Goal: Feedback & Contribution: Leave review/rating

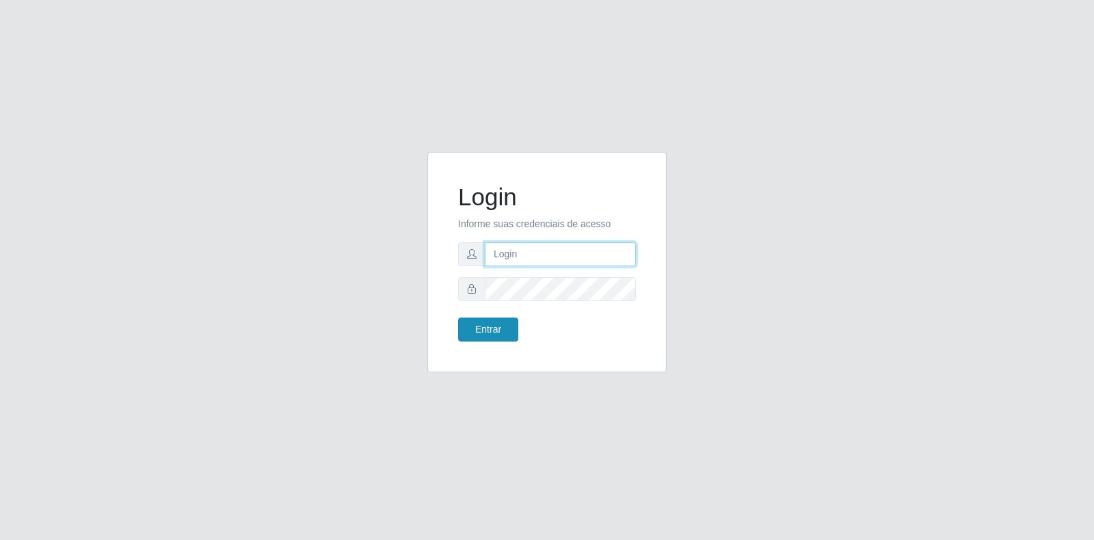
type input "[EMAIL_ADDRESS][DOMAIN_NAME]"
click at [488, 332] on button "Entrar" at bounding box center [488, 329] width 60 height 24
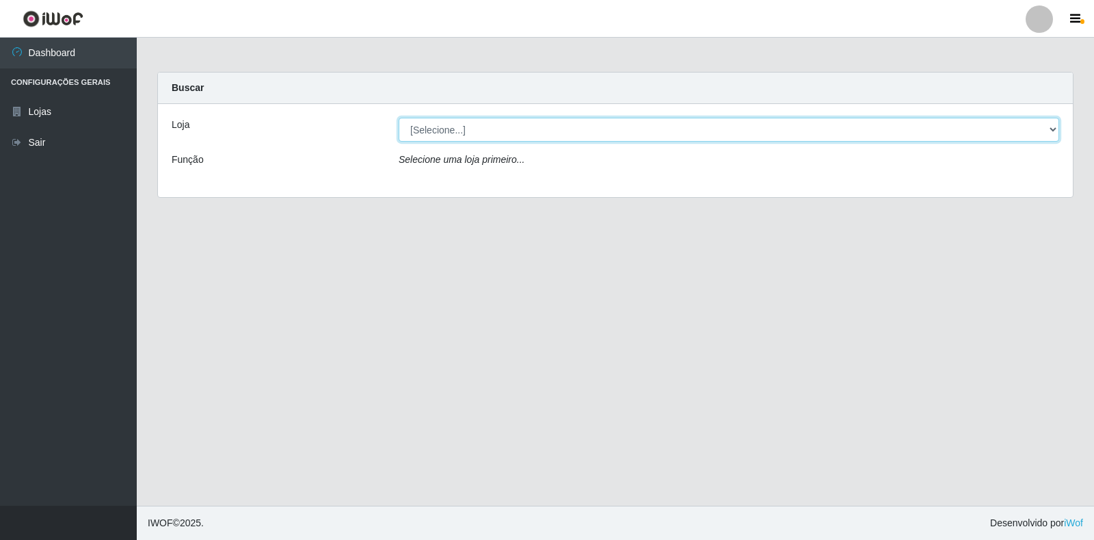
click at [446, 125] on select "[Selecione...] Atacado Vem - Loja 30 Laranjeiras Velha" at bounding box center [729, 130] width 661 height 24
select select "495"
click at [399, 118] on select "[Selecione...] Atacado Vem - Loja 30 Laranjeiras Velha" at bounding box center [729, 130] width 661 height 24
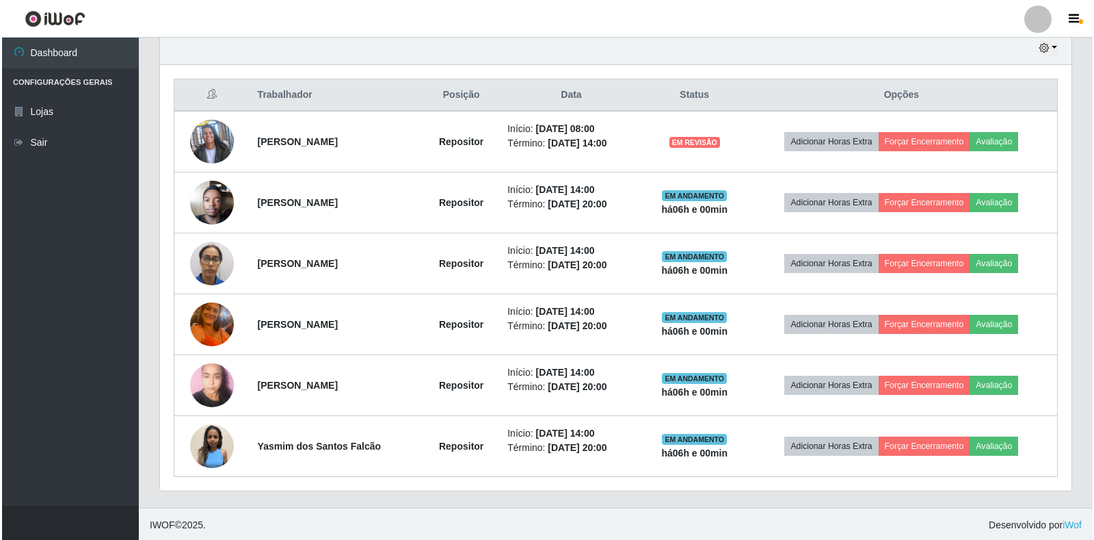
scroll to position [490, 0]
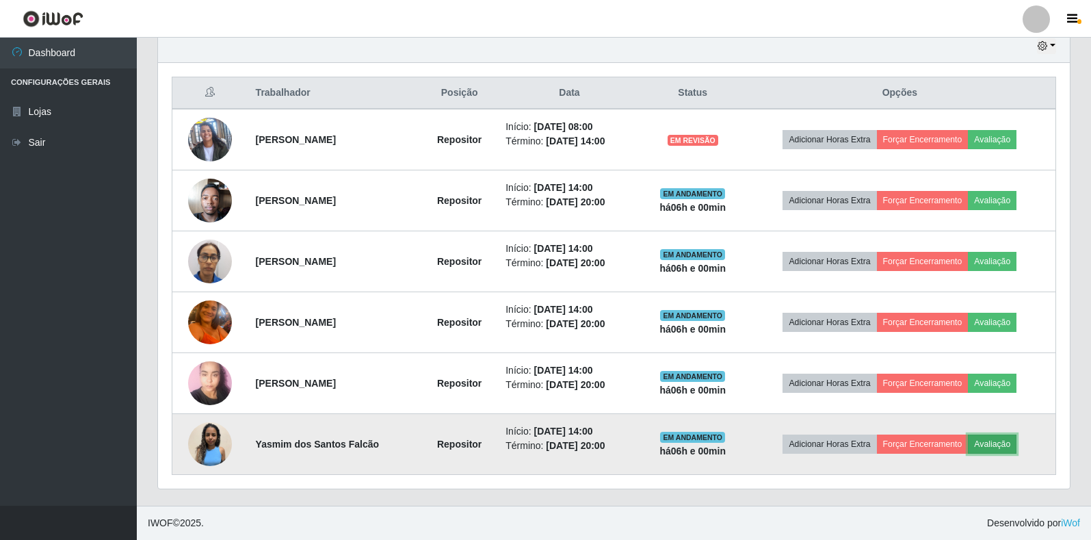
click at [999, 444] on button "Avaliação" at bounding box center [992, 443] width 49 height 19
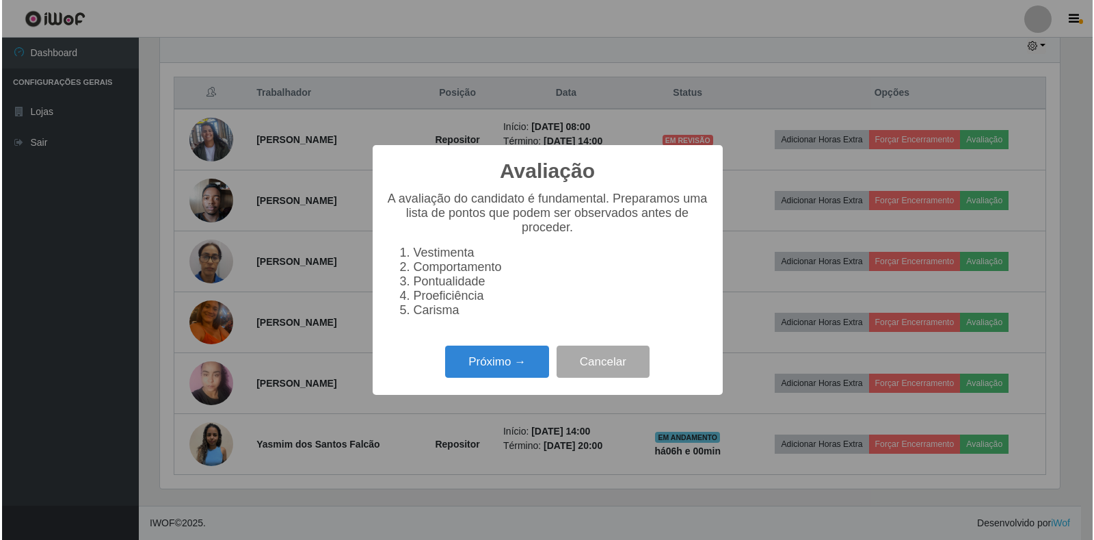
scroll to position [284, 904]
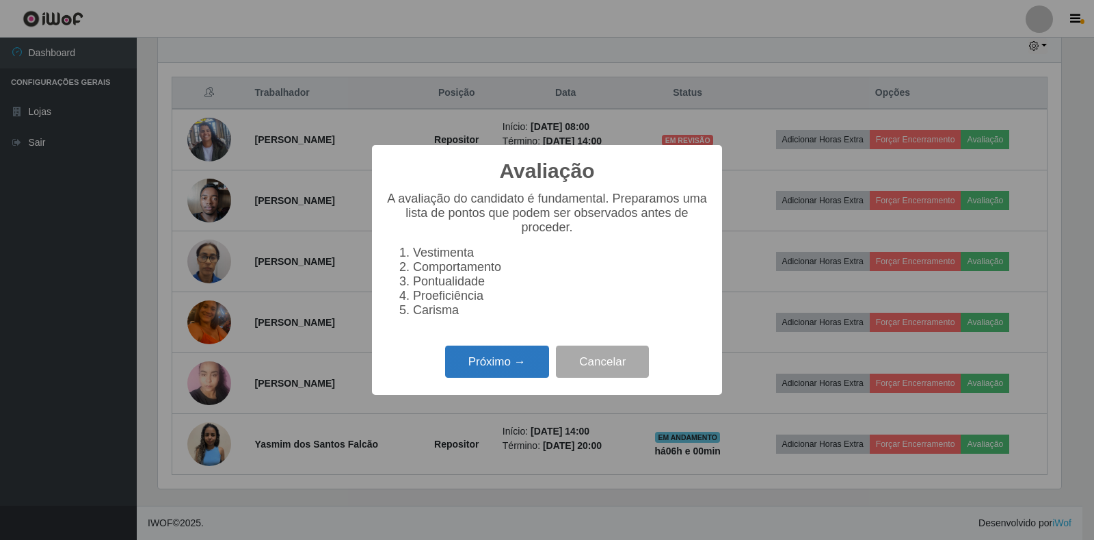
click at [508, 373] on button "Próximo →" at bounding box center [497, 361] width 104 height 32
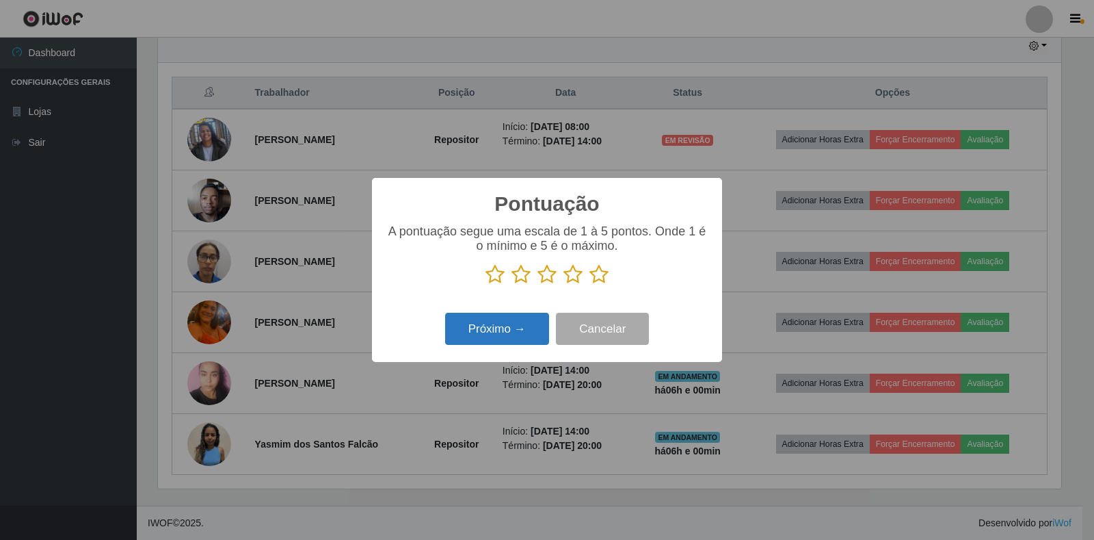
scroll to position [683778, 683158]
click at [600, 274] on icon at bounding box center [599, 274] width 19 height 21
click at [590, 285] on input "radio" at bounding box center [590, 285] width 0 height 0
click at [501, 333] on button "Próximo →" at bounding box center [497, 329] width 104 height 32
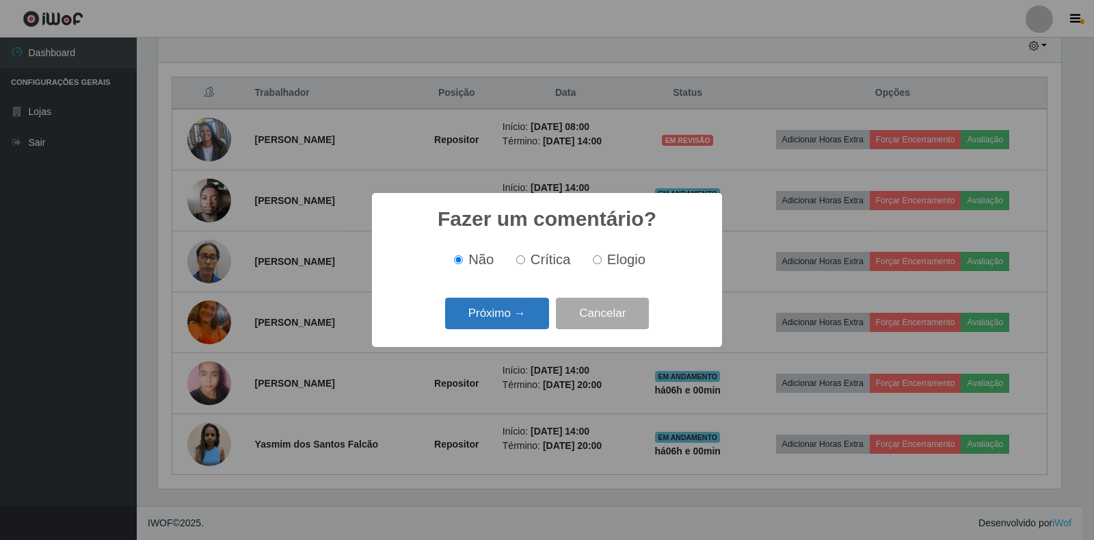
click at [529, 321] on button "Próximo →" at bounding box center [497, 314] width 104 height 32
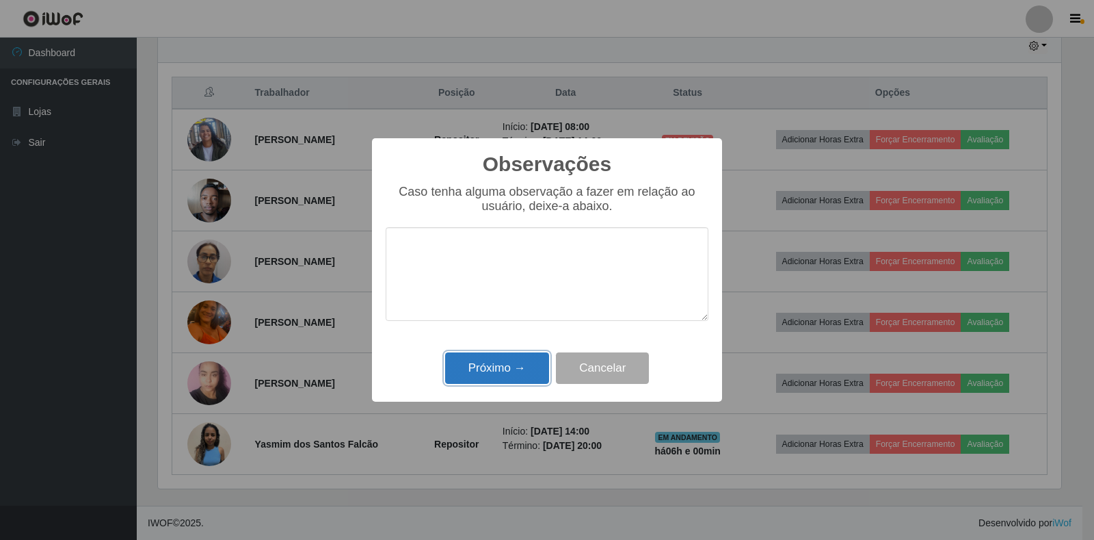
click at [524, 357] on button "Próximo →" at bounding box center [497, 368] width 104 height 32
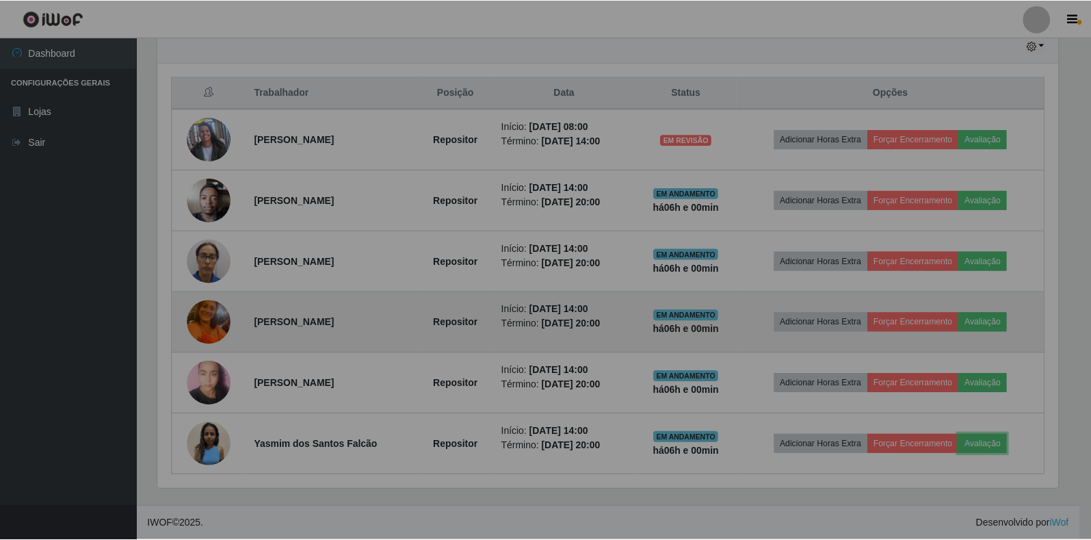
scroll to position [284, 912]
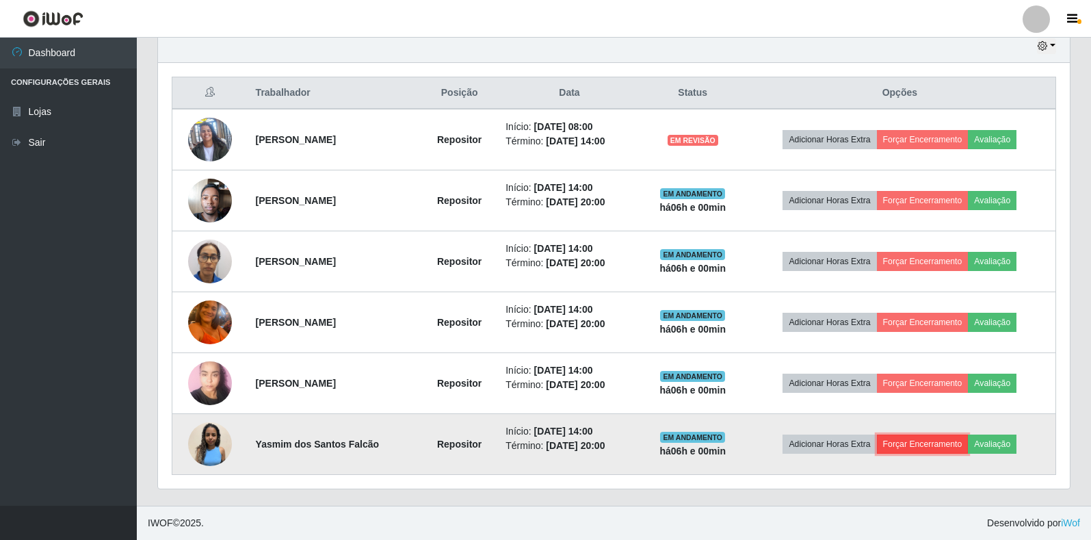
click at [906, 448] on button "Forçar Encerramento" at bounding box center [923, 443] width 92 height 19
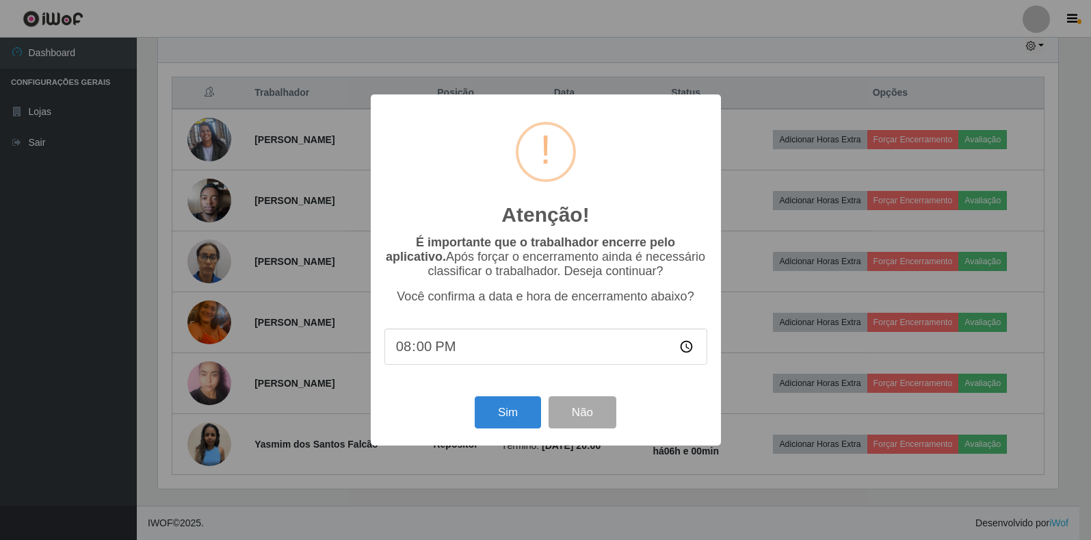
scroll to position [284, 904]
click at [518, 411] on button "Sim" at bounding box center [509, 412] width 66 height 32
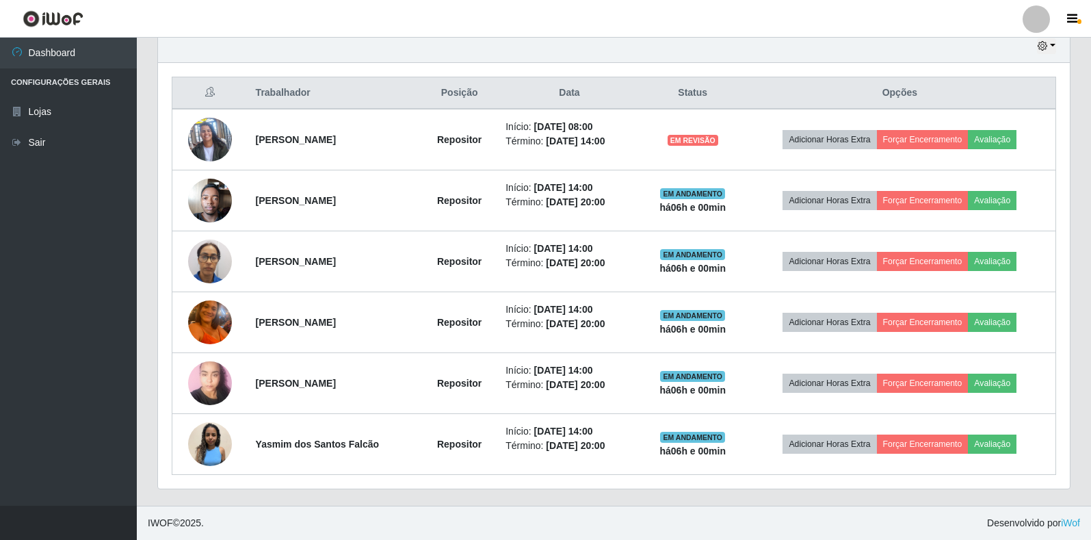
scroll to position [284, 912]
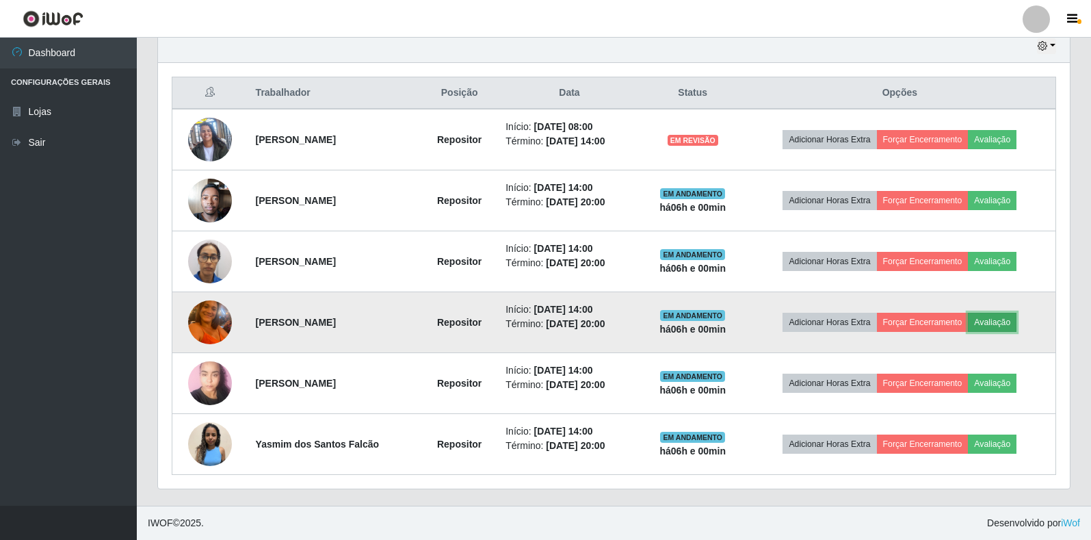
click at [985, 319] on button "Avaliação" at bounding box center [992, 322] width 49 height 19
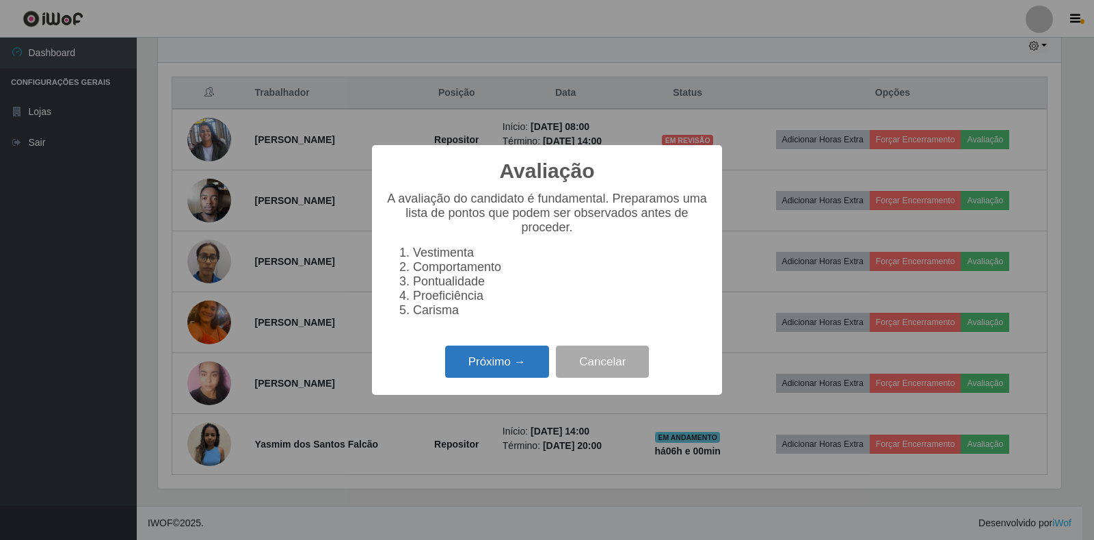
scroll to position [125, 0]
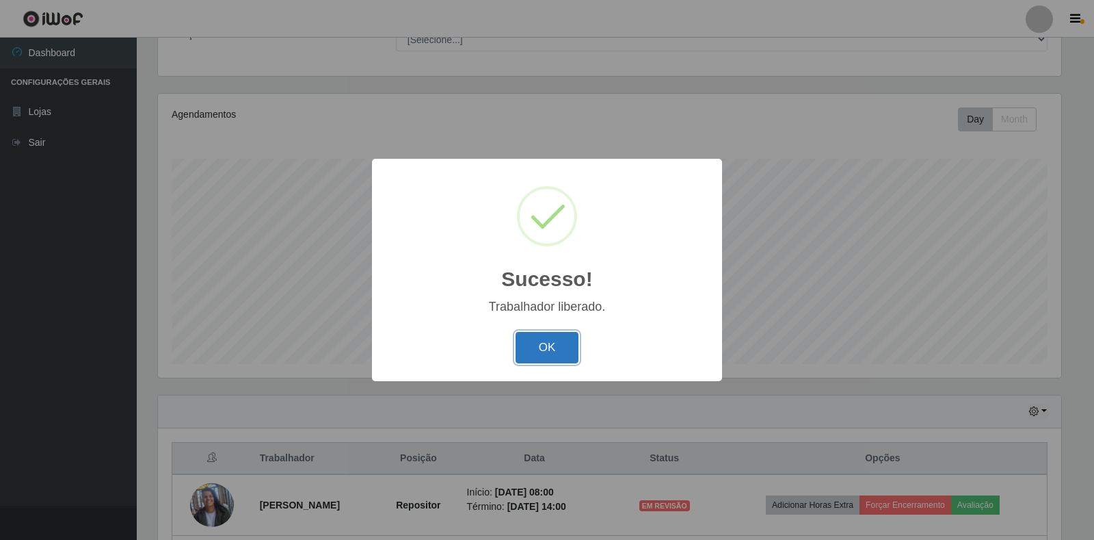
click at [564, 343] on button "OK" at bounding box center [548, 348] width 64 height 32
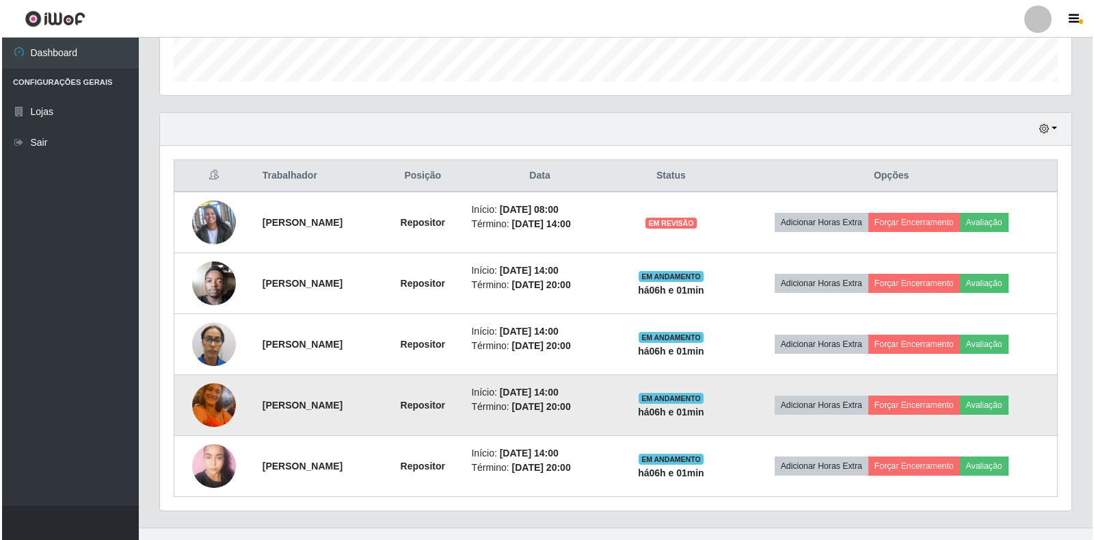
scroll to position [430, 0]
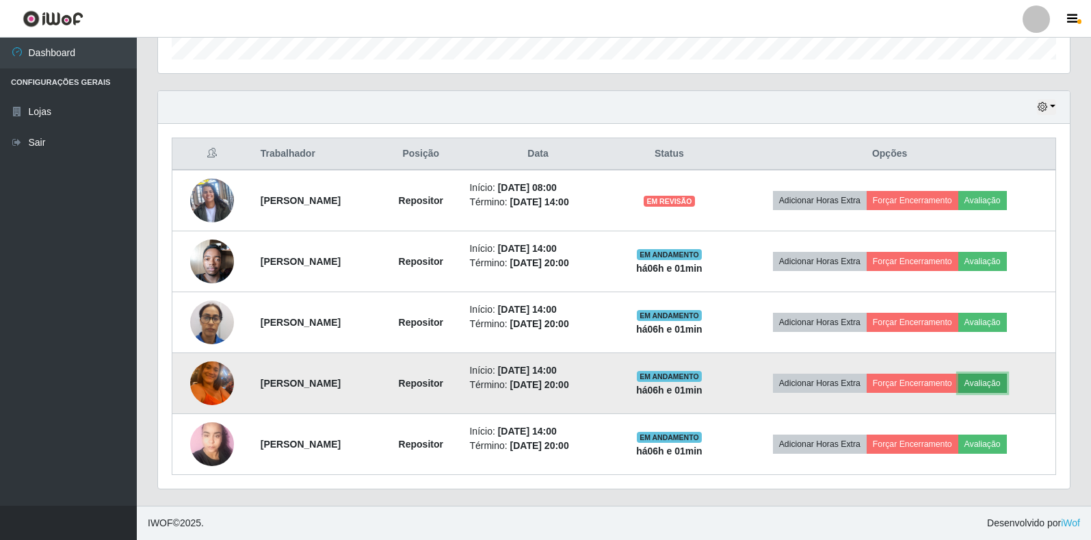
click at [1002, 386] on button "Avaliação" at bounding box center [982, 382] width 49 height 19
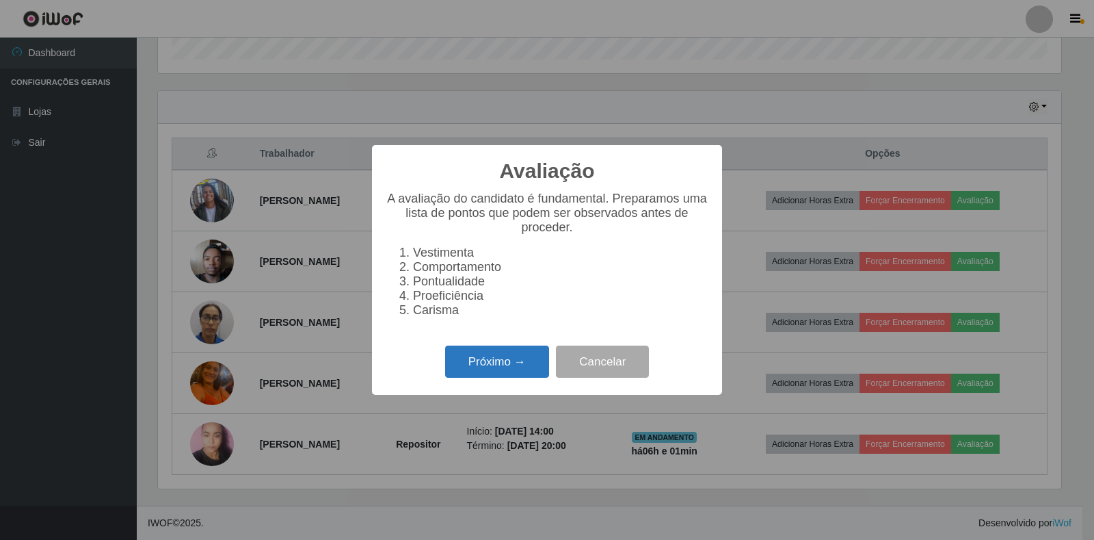
click at [498, 365] on button "Próximo →" at bounding box center [497, 361] width 104 height 32
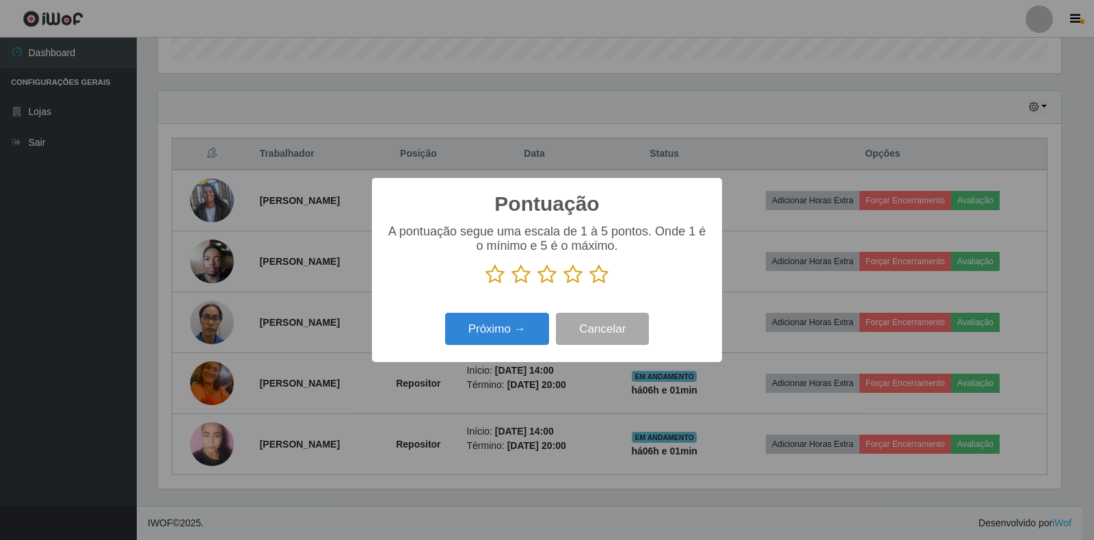
click at [597, 275] on icon at bounding box center [599, 274] width 19 height 21
click at [590, 285] on input "radio" at bounding box center [590, 285] width 0 height 0
click at [492, 321] on button "Próximo →" at bounding box center [497, 329] width 104 height 32
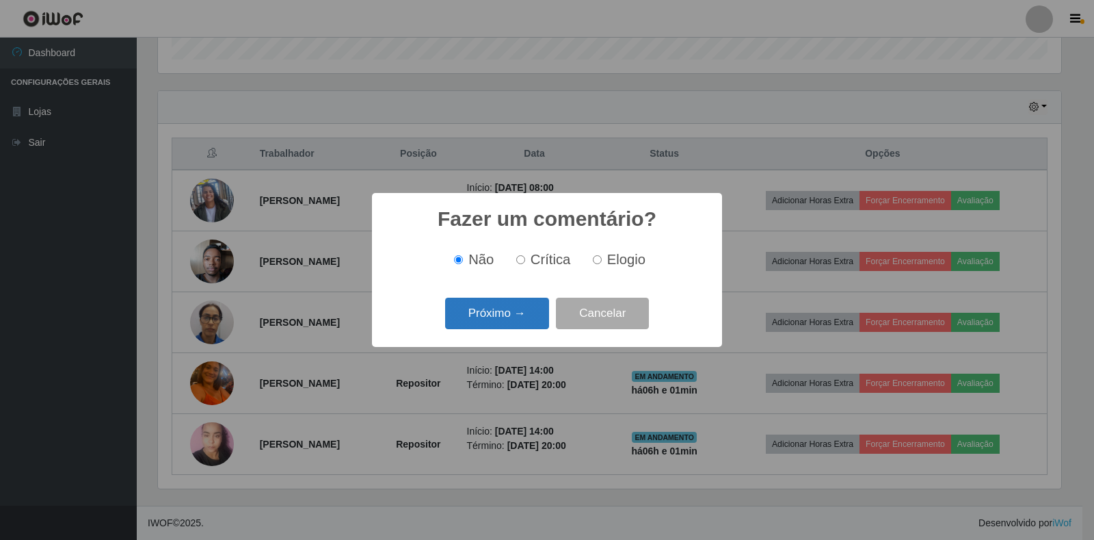
click at [532, 317] on button "Próximo →" at bounding box center [497, 314] width 104 height 32
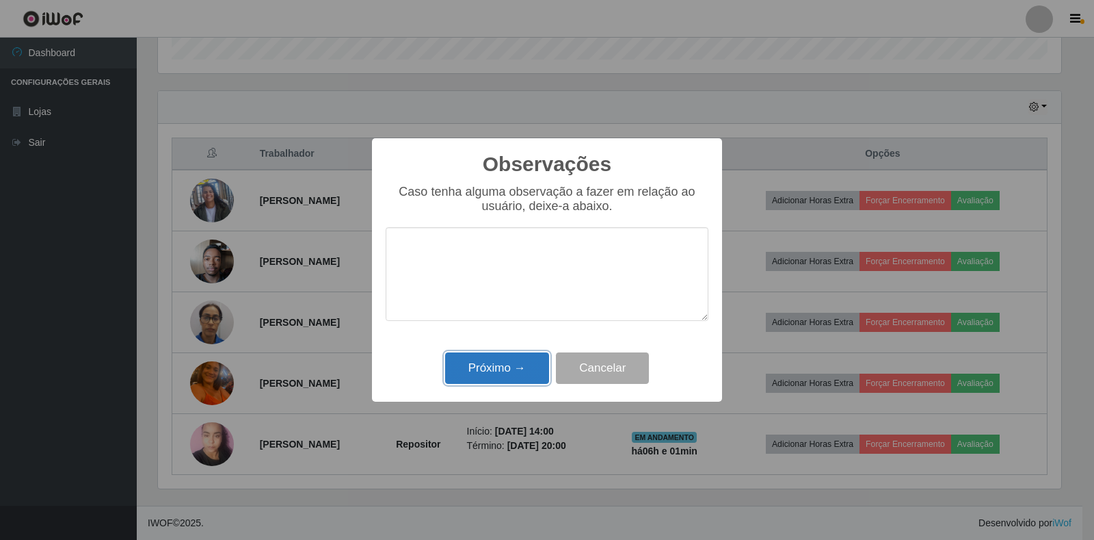
drag, startPoint x: 494, startPoint y: 365, endPoint x: 564, endPoint y: 370, distance: 70.6
click at [495, 366] on button "Próximo →" at bounding box center [497, 368] width 104 height 32
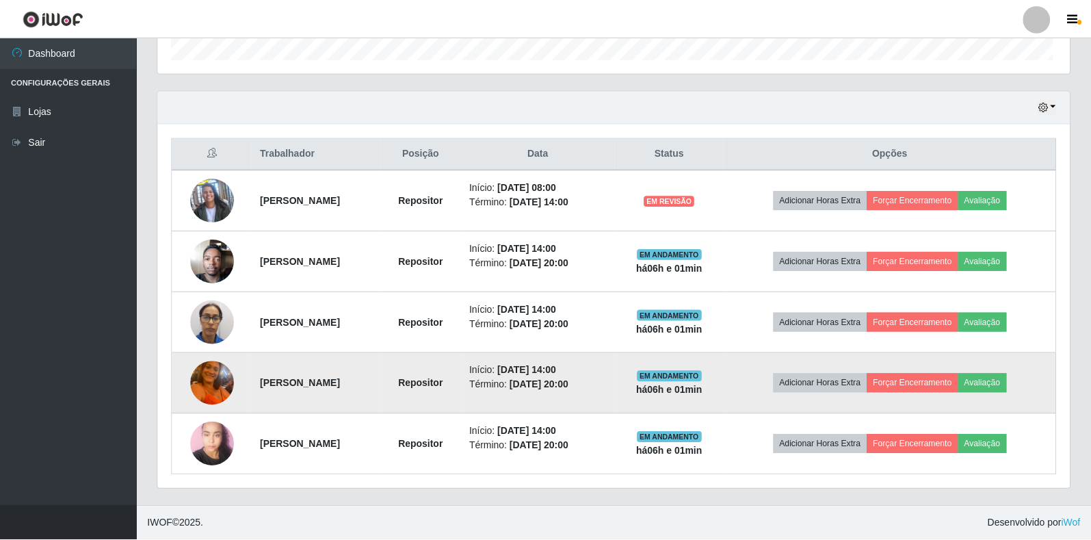
scroll to position [284, 912]
click at [928, 381] on button "Forçar Encerramento" at bounding box center [937, 382] width 92 height 19
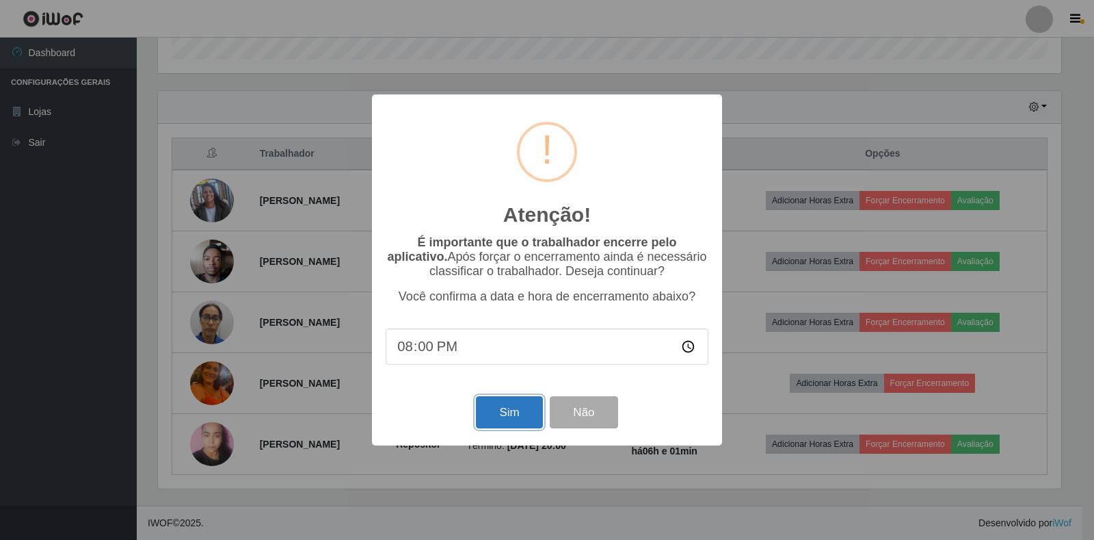
click at [503, 419] on button "Sim" at bounding box center [509, 412] width 66 height 32
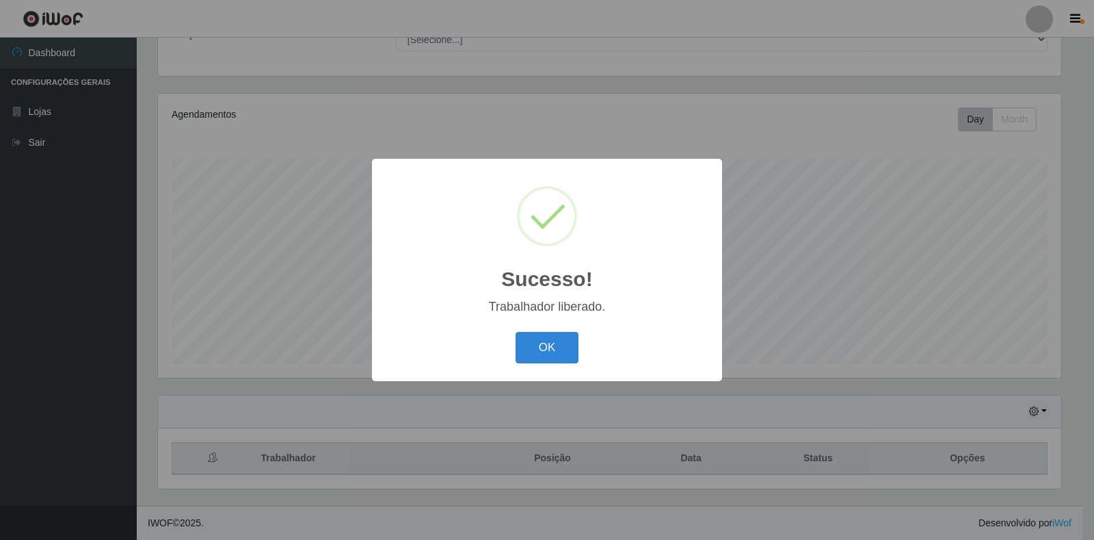
scroll to position [0, 0]
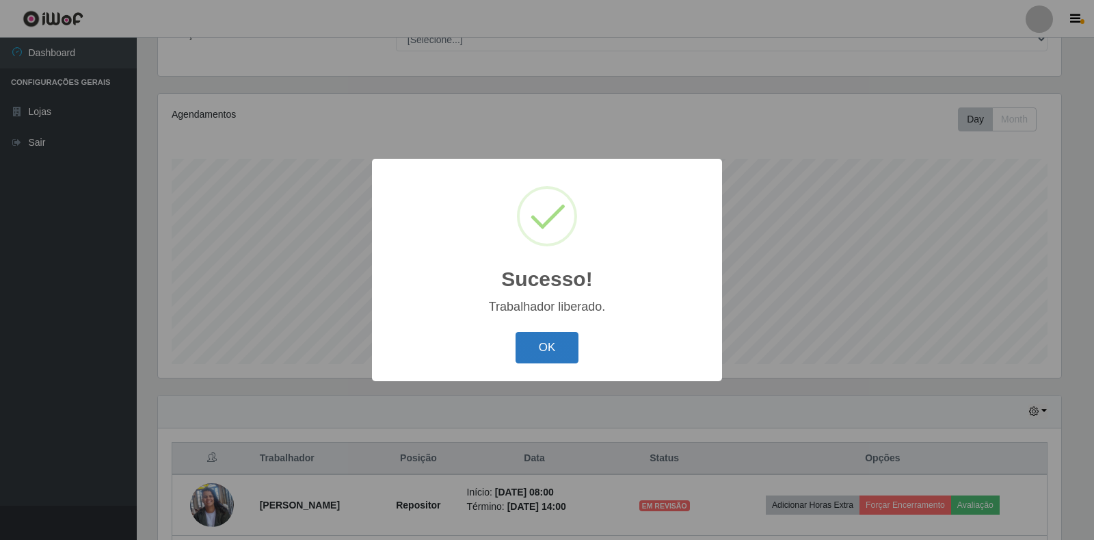
click at [552, 358] on button "OK" at bounding box center [548, 348] width 64 height 32
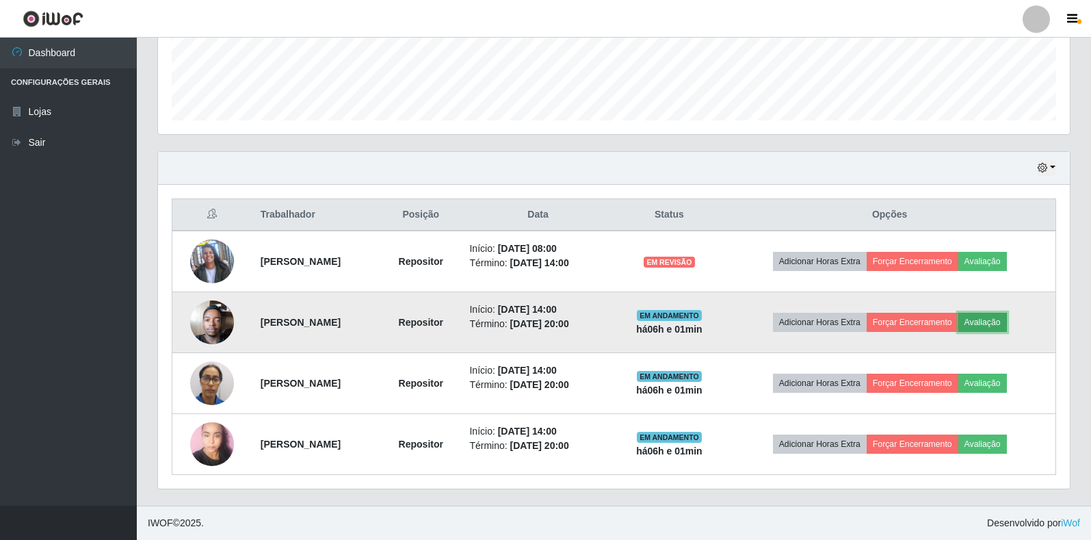
click at [991, 319] on button "Avaliação" at bounding box center [982, 322] width 49 height 19
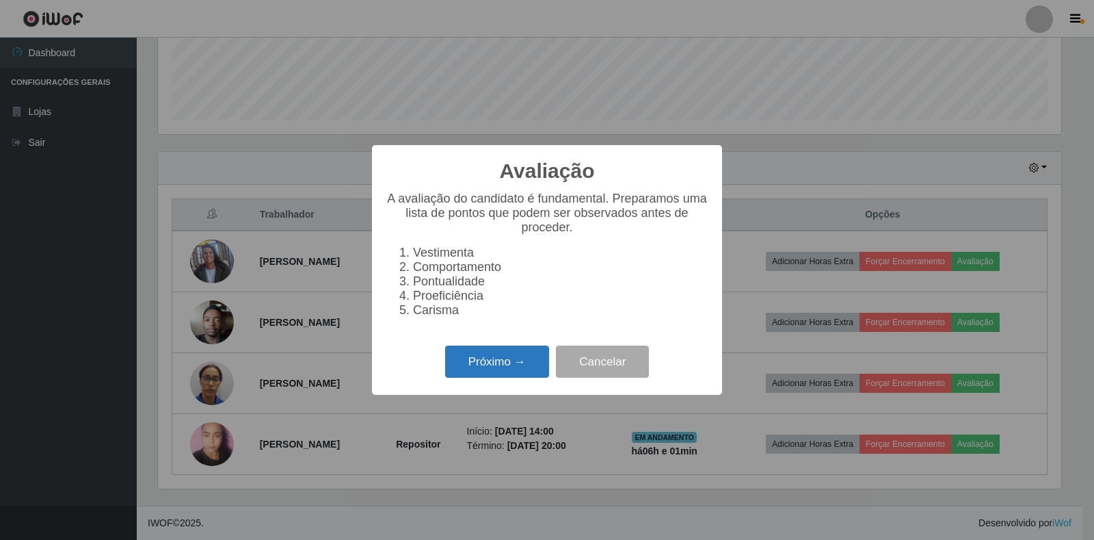
click at [516, 366] on button "Próximo →" at bounding box center [497, 361] width 104 height 32
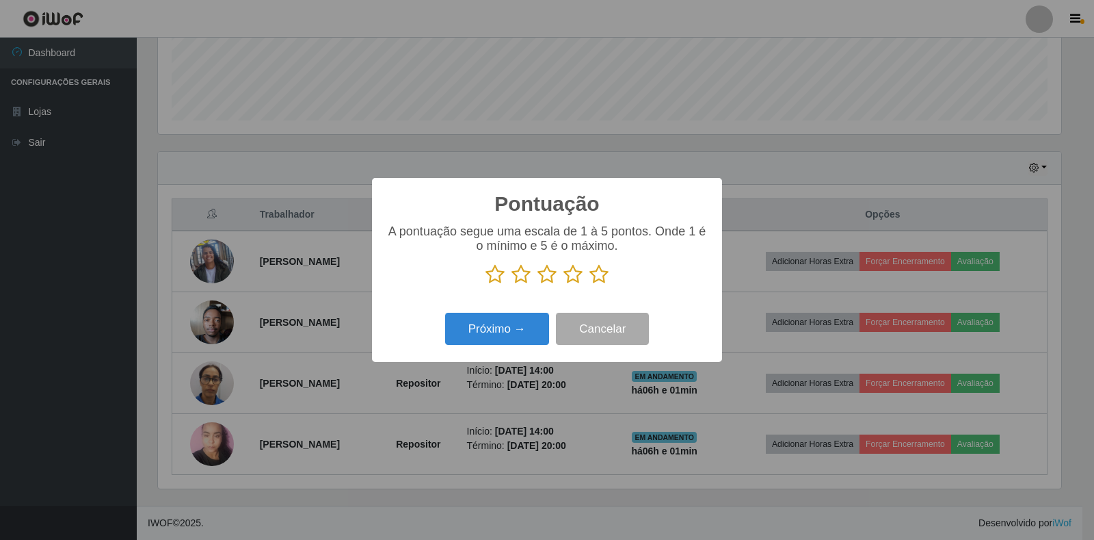
click at [603, 283] on icon at bounding box center [599, 274] width 19 height 21
click at [590, 285] on input "radio" at bounding box center [590, 285] width 0 height 0
click at [519, 339] on button "Próximo →" at bounding box center [497, 329] width 104 height 32
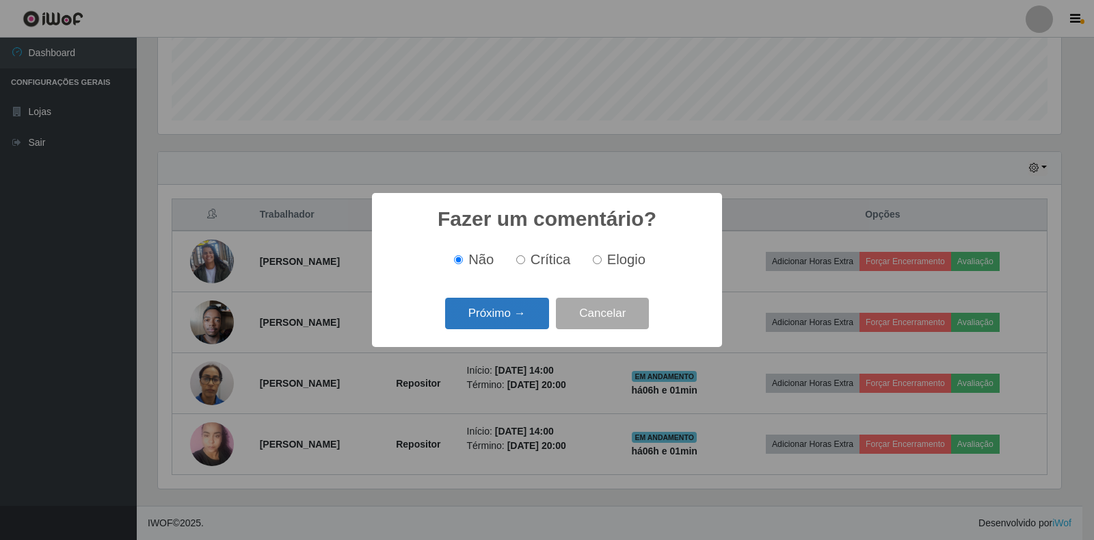
click at [515, 319] on button "Próximo →" at bounding box center [497, 314] width 104 height 32
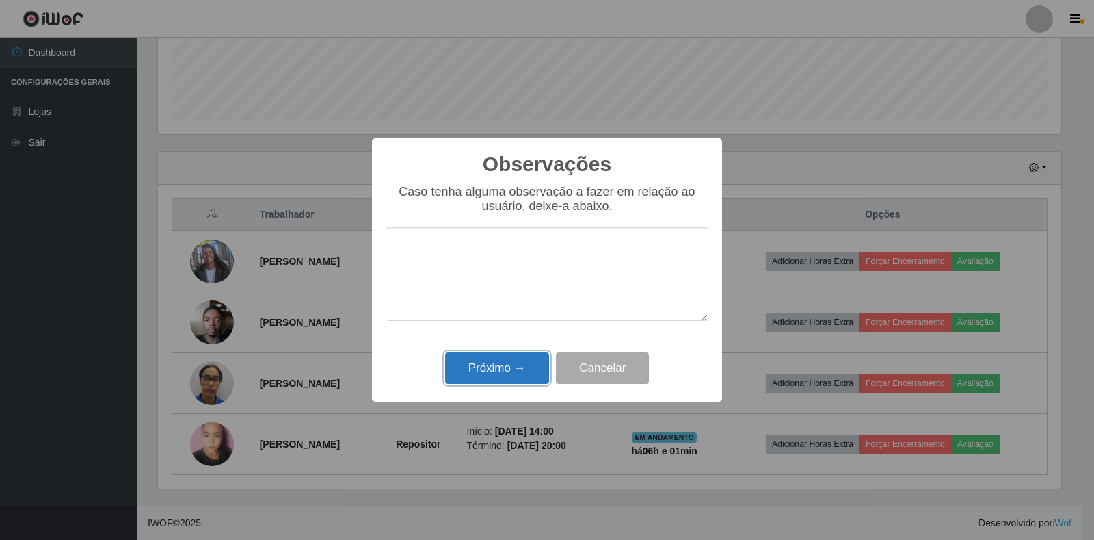
click at [525, 360] on button "Próximo →" at bounding box center [497, 368] width 104 height 32
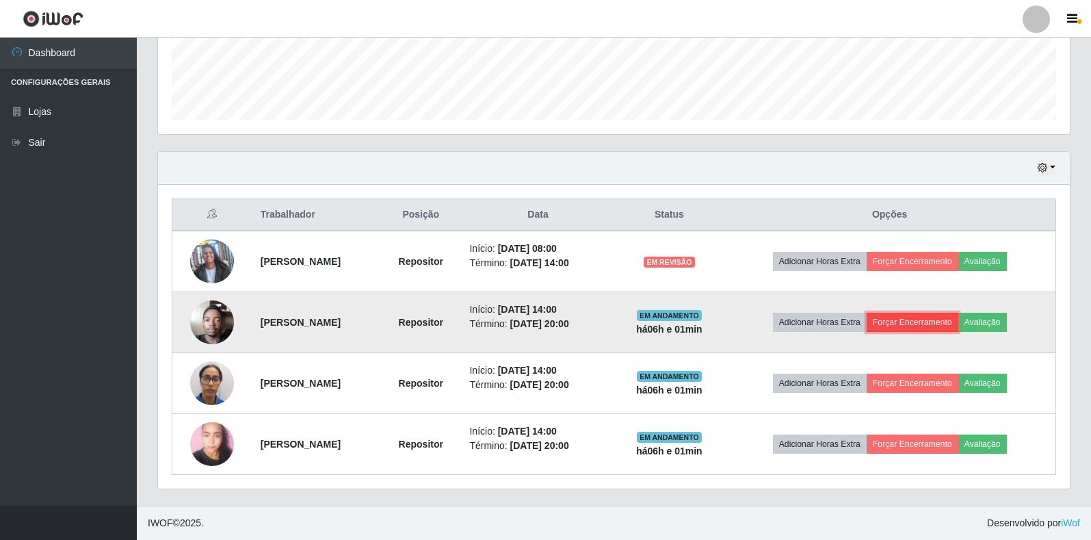
click at [923, 326] on button "Forçar Encerramento" at bounding box center [913, 322] width 92 height 19
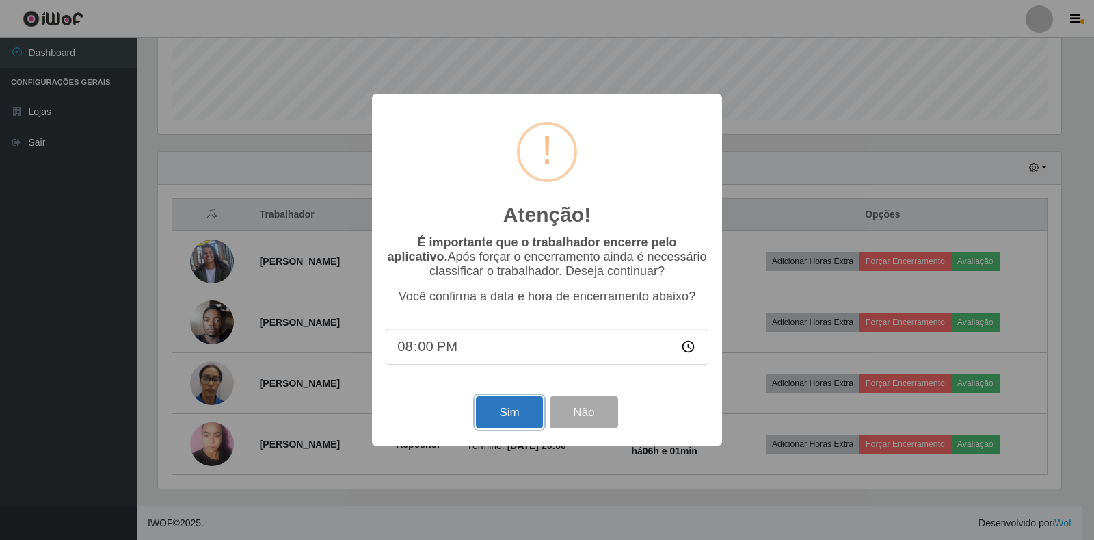
click at [510, 423] on button "Sim" at bounding box center [509, 412] width 66 height 32
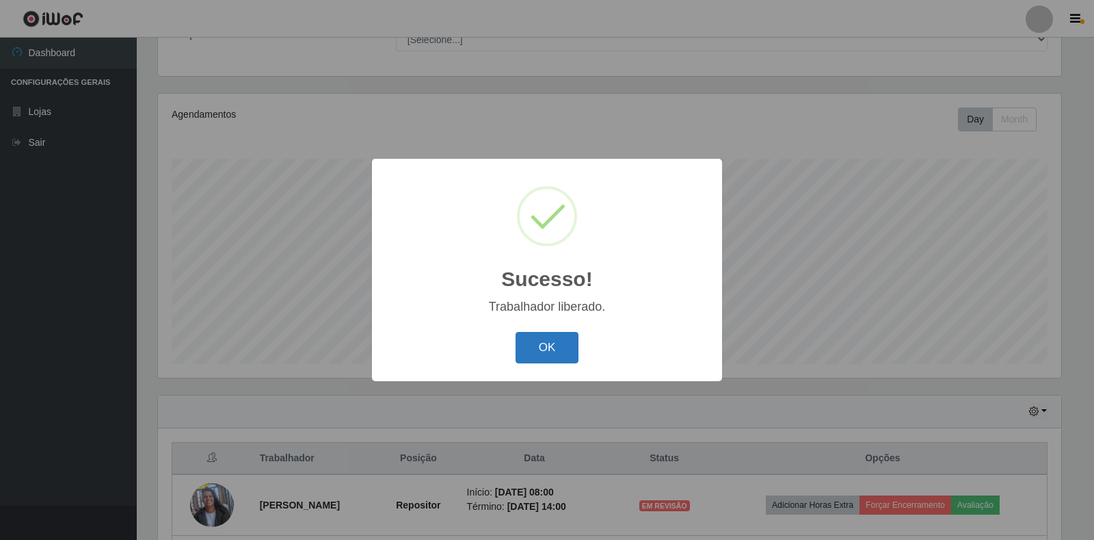
click at [552, 352] on button "OK" at bounding box center [548, 348] width 64 height 32
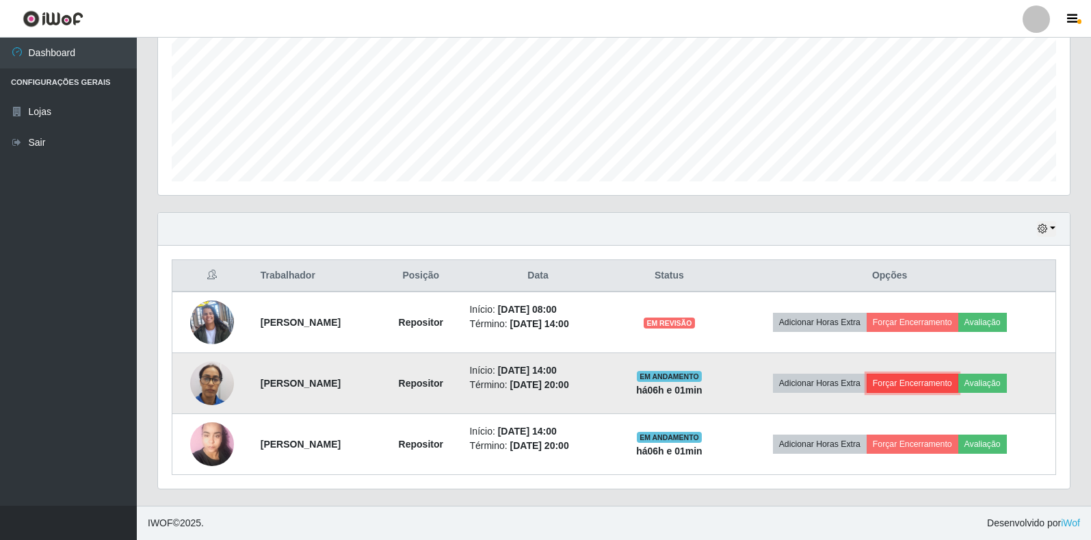
click at [925, 380] on button "Forçar Encerramento" at bounding box center [913, 382] width 92 height 19
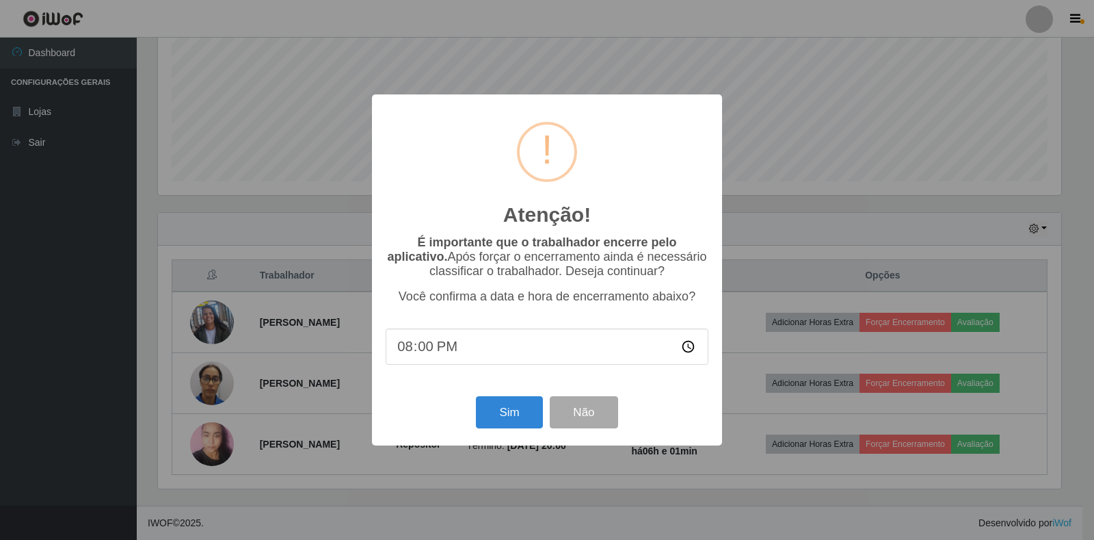
click at [802, 300] on div "Atenção! × É importante que o trabalhador encerre pelo aplicativo. Após forçar …" at bounding box center [547, 270] width 1094 height 540
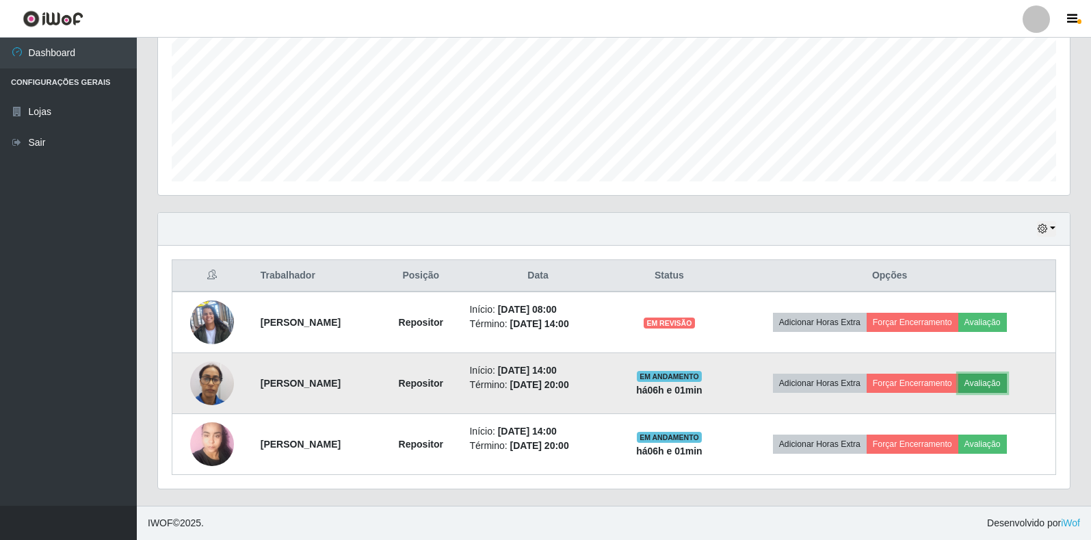
click at [995, 387] on button "Avaliação" at bounding box center [982, 382] width 49 height 19
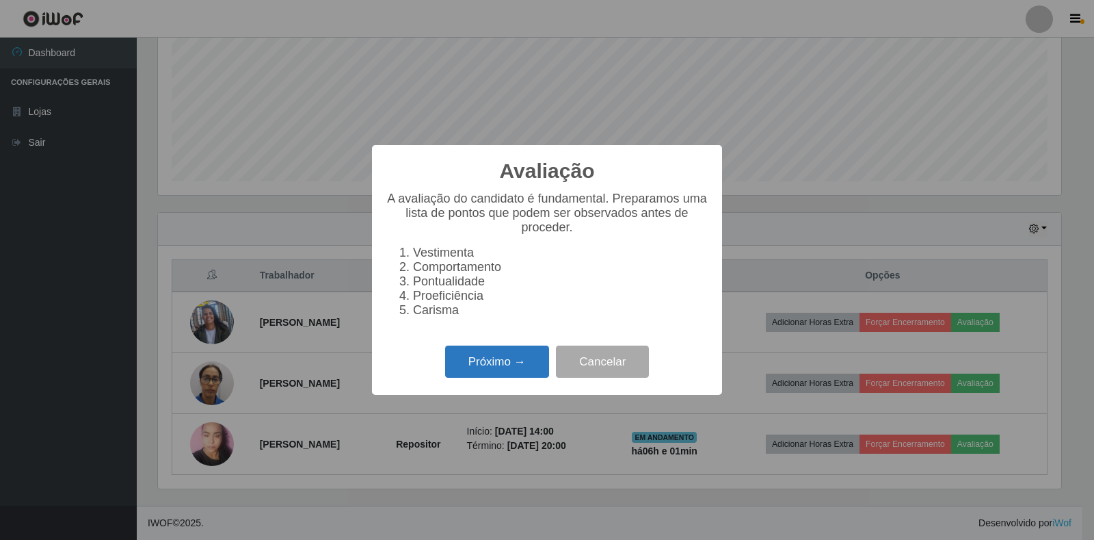
click at [498, 361] on button "Próximo →" at bounding box center [497, 361] width 104 height 32
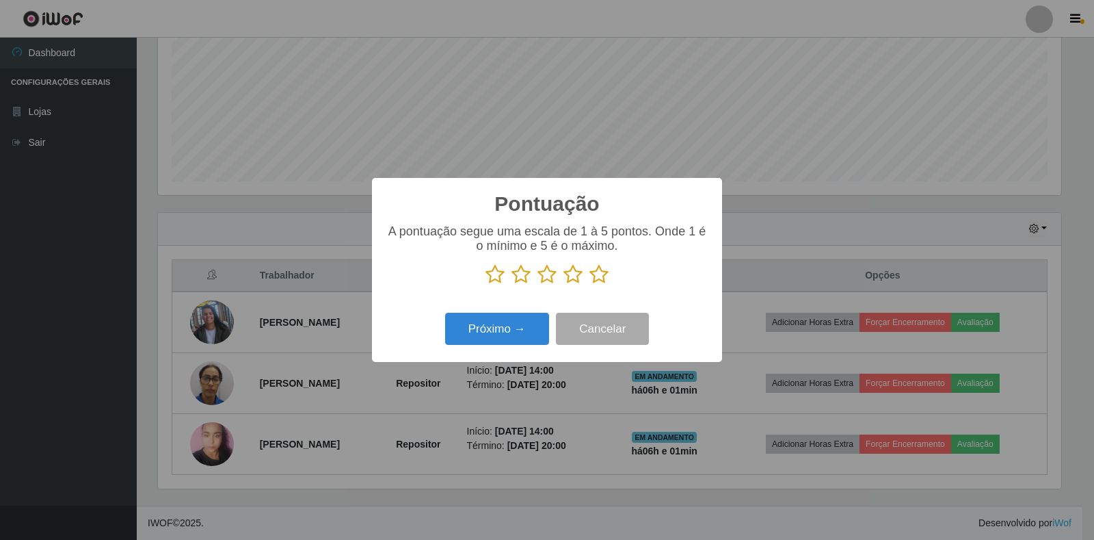
click at [597, 277] on icon at bounding box center [599, 274] width 19 height 21
click at [590, 285] on input "radio" at bounding box center [590, 285] width 0 height 0
click at [501, 339] on button "Próximo →" at bounding box center [497, 329] width 104 height 32
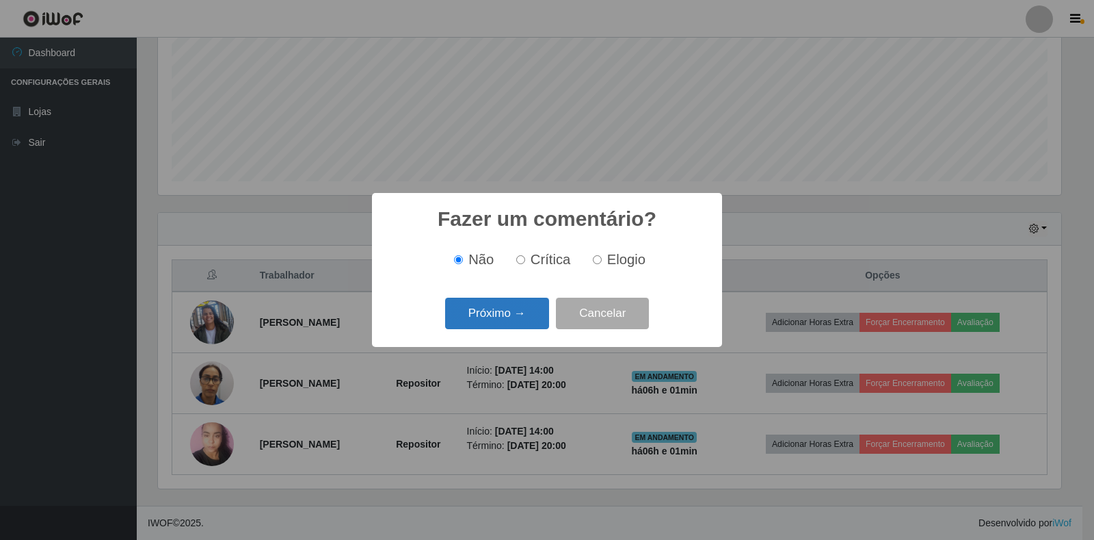
click at [519, 321] on button "Próximo →" at bounding box center [497, 314] width 104 height 32
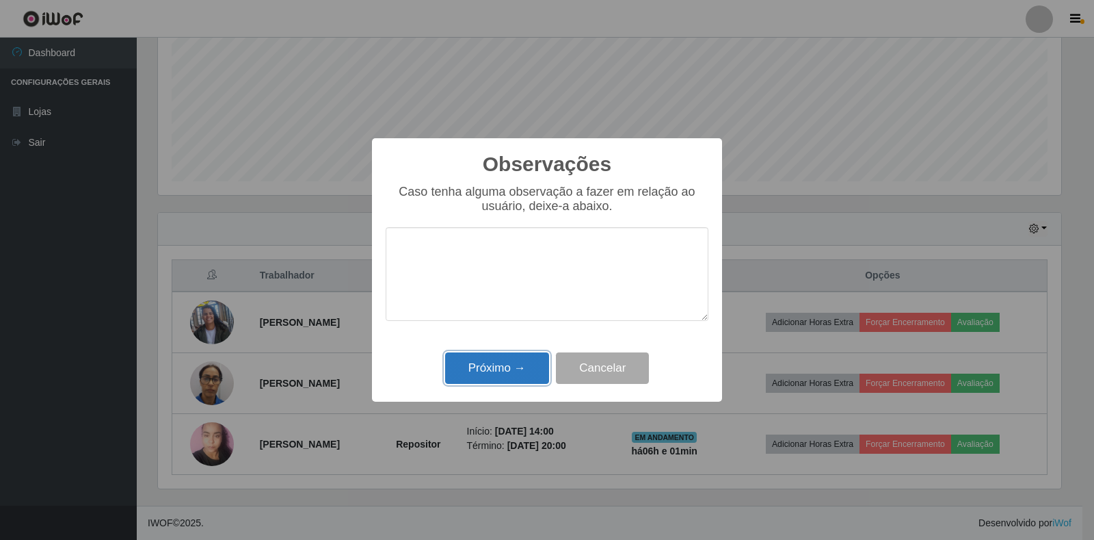
click at [511, 364] on button "Próximo →" at bounding box center [497, 368] width 104 height 32
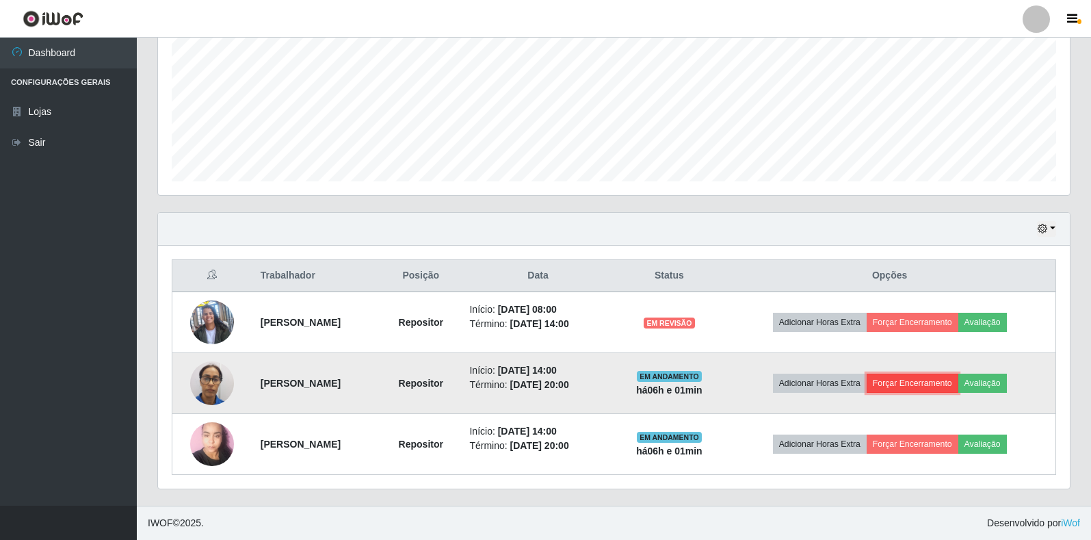
click at [927, 384] on button "Forçar Encerramento" at bounding box center [913, 382] width 92 height 19
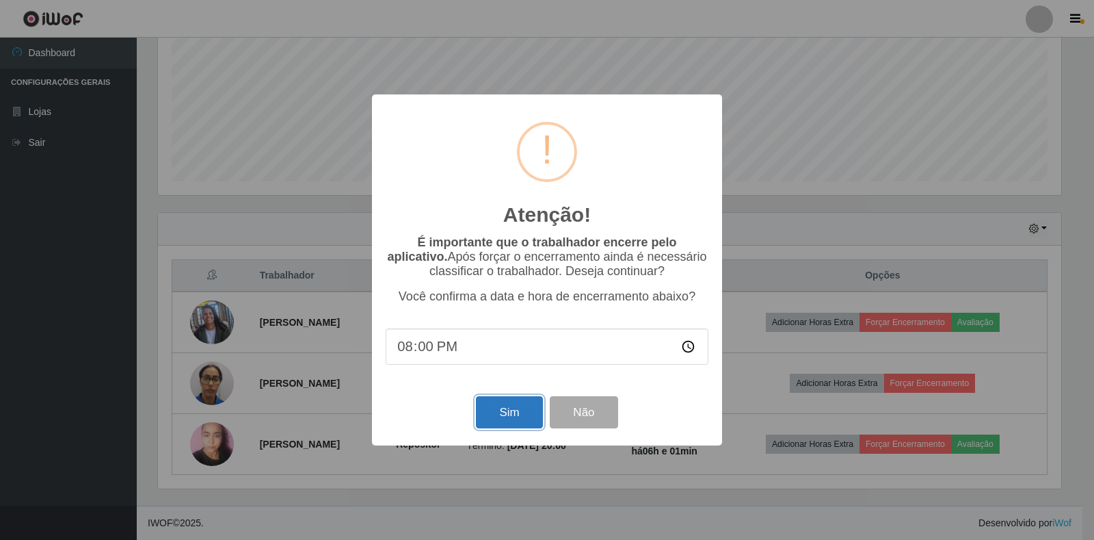
click at [521, 419] on button "Sim" at bounding box center [509, 412] width 66 height 32
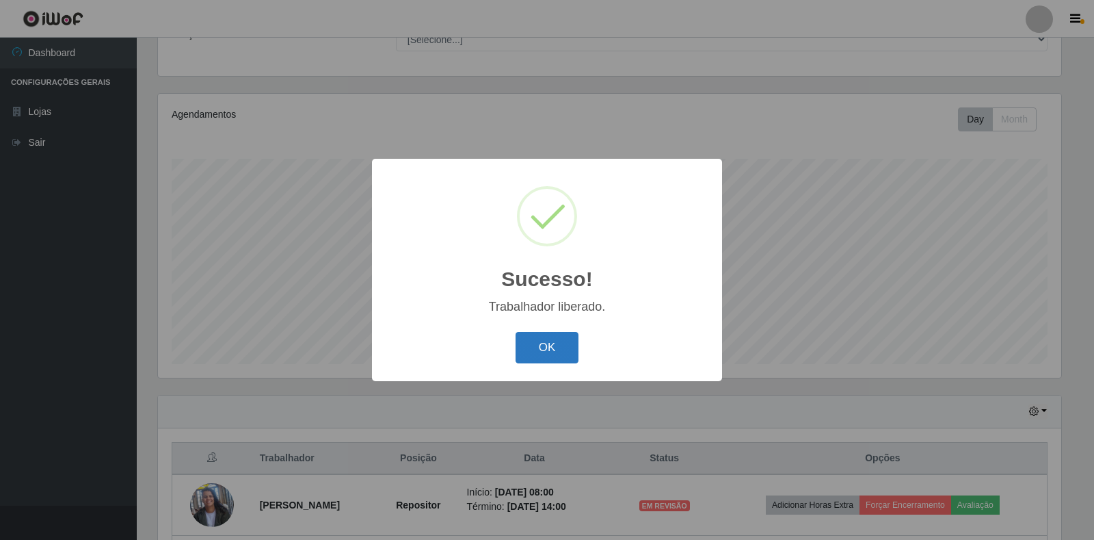
click at [538, 354] on button "OK" at bounding box center [548, 348] width 64 height 32
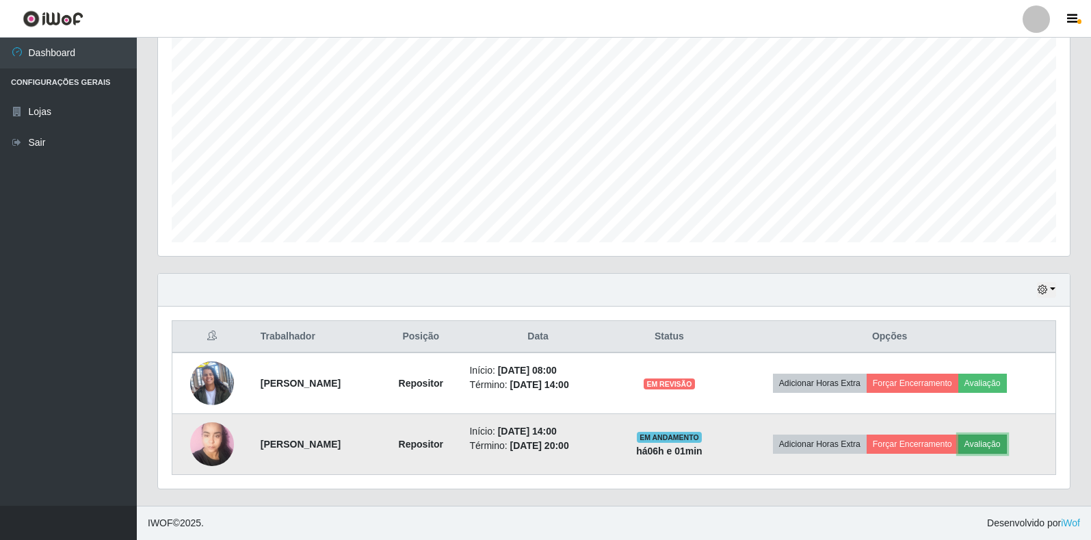
click at [987, 447] on button "Avaliação" at bounding box center [982, 443] width 49 height 19
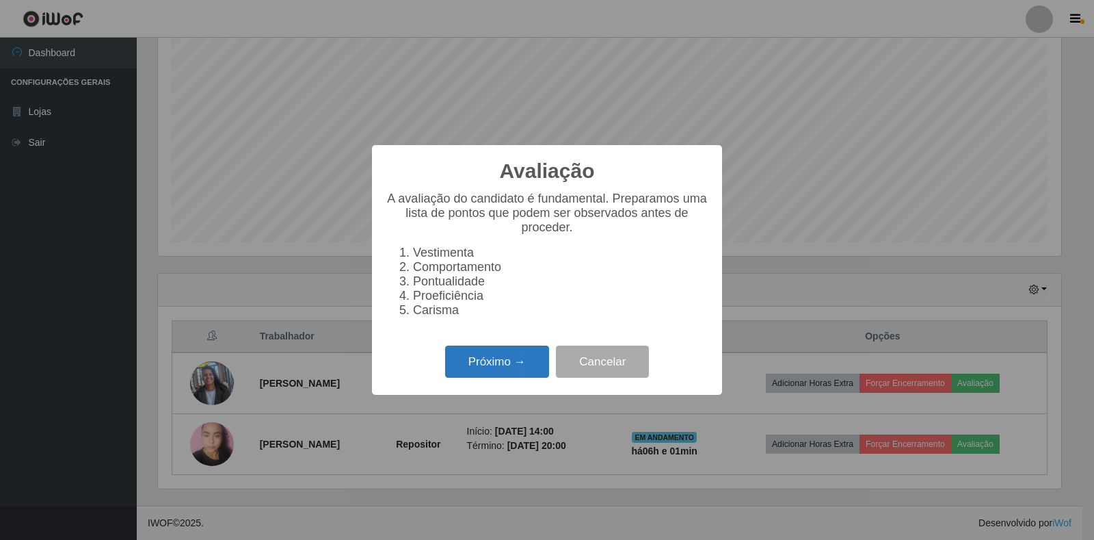
click at [501, 362] on button "Próximo →" at bounding box center [497, 361] width 104 height 32
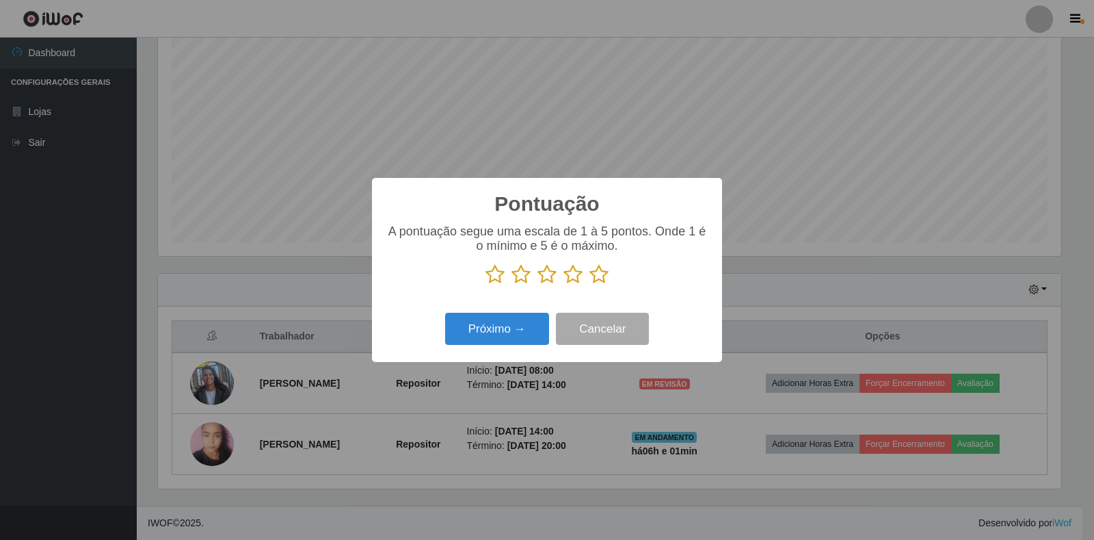
drag, startPoint x: 600, startPoint y: 277, endPoint x: 529, endPoint y: 308, distance: 77.5
click at [599, 277] on icon at bounding box center [599, 274] width 19 height 21
click at [590, 285] on input "radio" at bounding box center [590, 285] width 0 height 0
click at [502, 327] on button "Próximo →" at bounding box center [497, 329] width 104 height 32
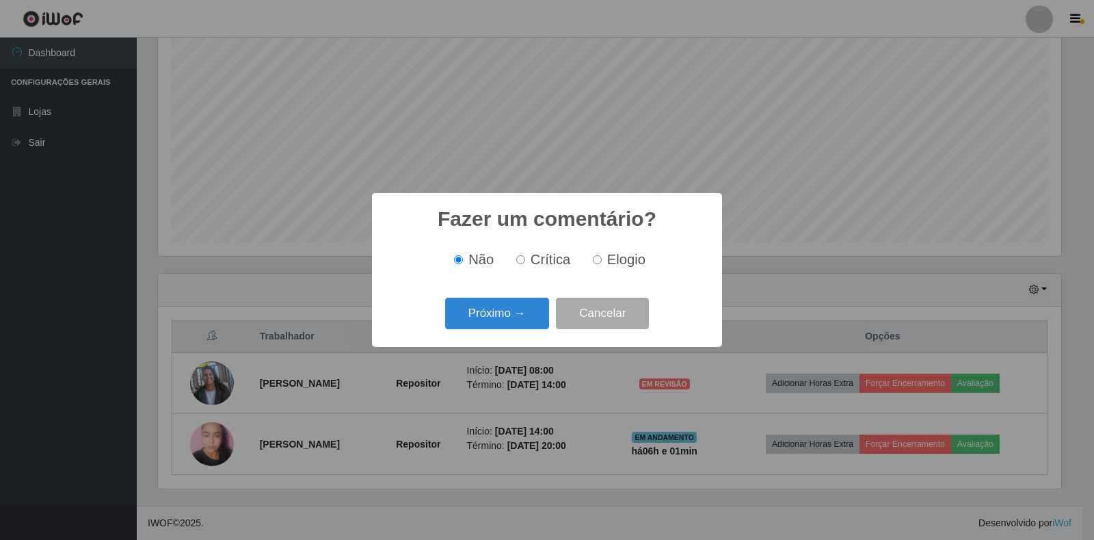
click at [505, 391] on div "Fazer um comentário? × Não Crítica Elogio Próximo → Cancelar" at bounding box center [547, 270] width 1094 height 540
drag, startPoint x: 475, startPoint y: 331, endPoint x: 485, endPoint y: 330, distance: 10.3
click at [475, 331] on div "Próximo → Cancelar" at bounding box center [547, 312] width 323 height 39
click at [602, 316] on button "Cancelar" at bounding box center [602, 314] width 93 height 32
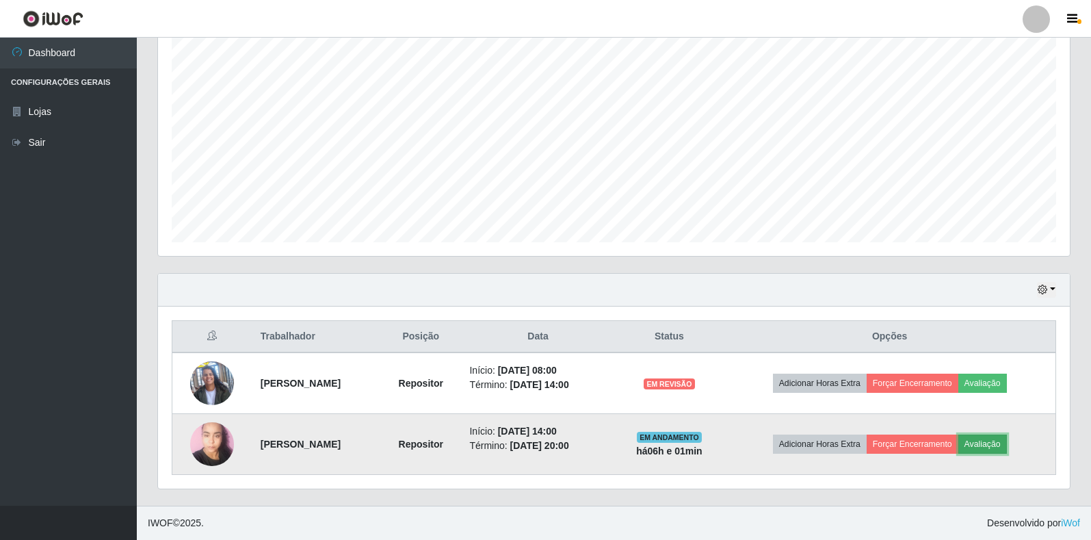
click at [993, 441] on button "Avaliação" at bounding box center [982, 443] width 49 height 19
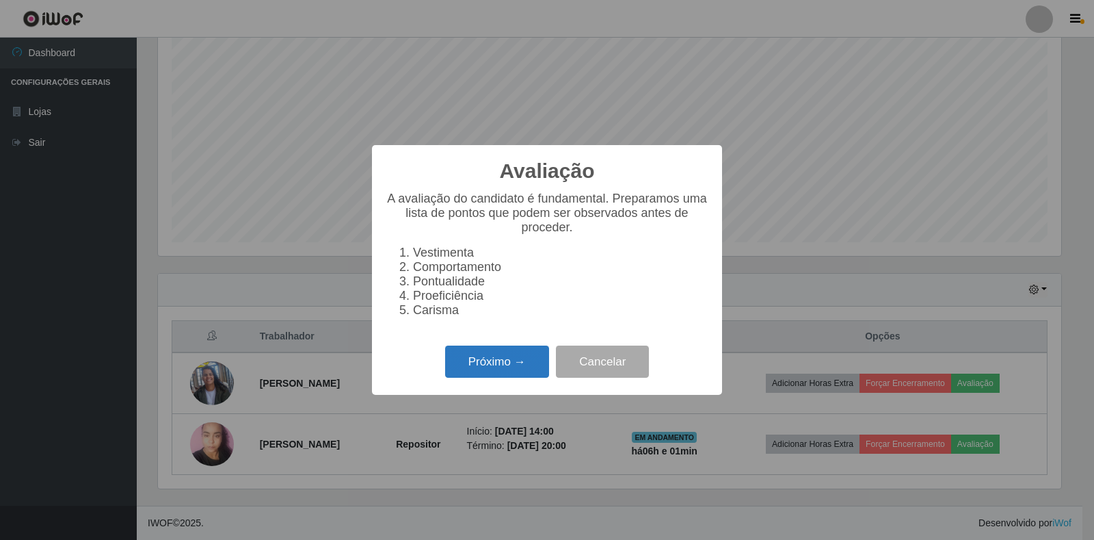
click at [501, 373] on button "Próximo →" at bounding box center [497, 361] width 104 height 32
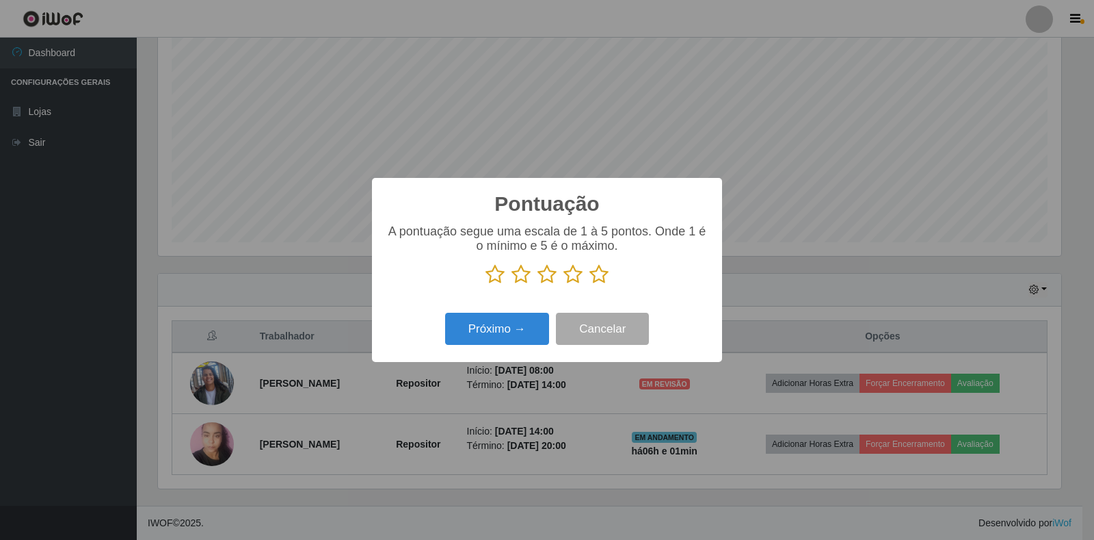
drag, startPoint x: 606, startPoint y: 278, endPoint x: 581, endPoint y: 274, distance: 25.5
click at [605, 278] on icon at bounding box center [599, 274] width 19 height 21
click at [590, 285] on input "radio" at bounding box center [590, 285] width 0 height 0
click at [501, 326] on button "Próximo →" at bounding box center [497, 329] width 104 height 32
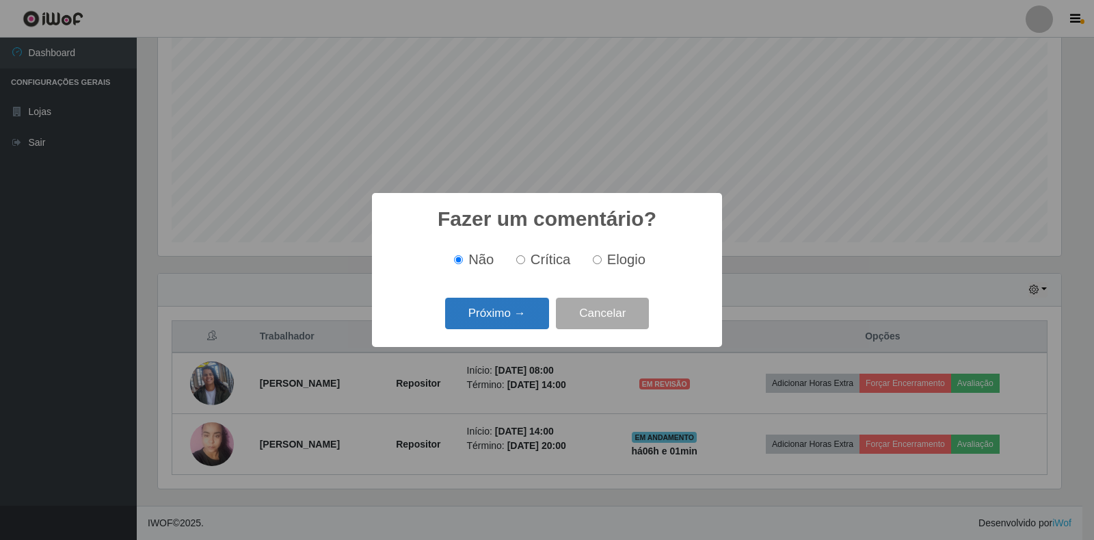
click at [510, 309] on button "Próximo →" at bounding box center [497, 314] width 104 height 32
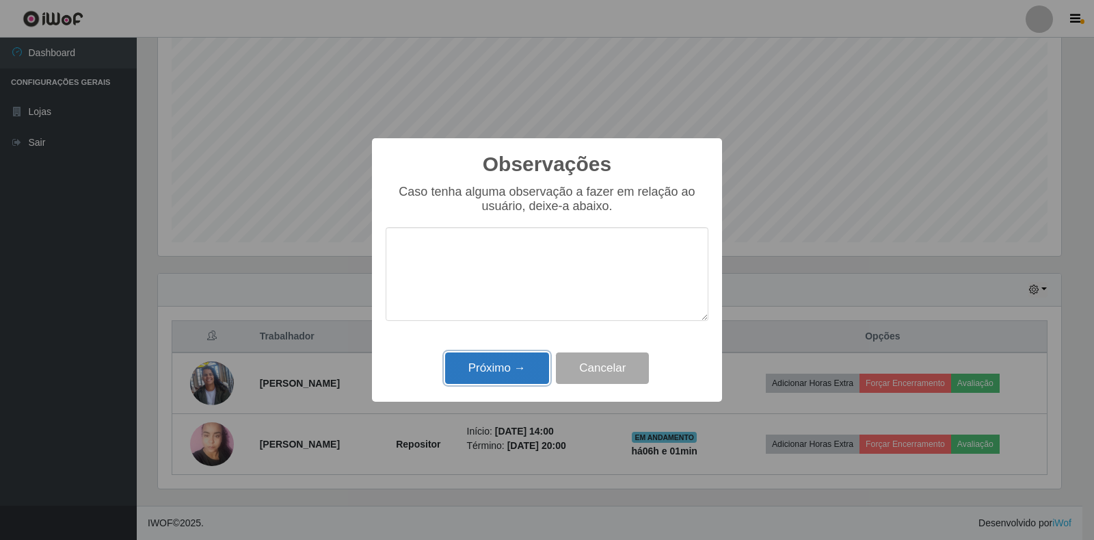
drag, startPoint x: 499, startPoint y: 382, endPoint x: 507, endPoint y: 381, distance: 7.6
click at [501, 382] on button "Próximo →" at bounding box center [497, 368] width 104 height 32
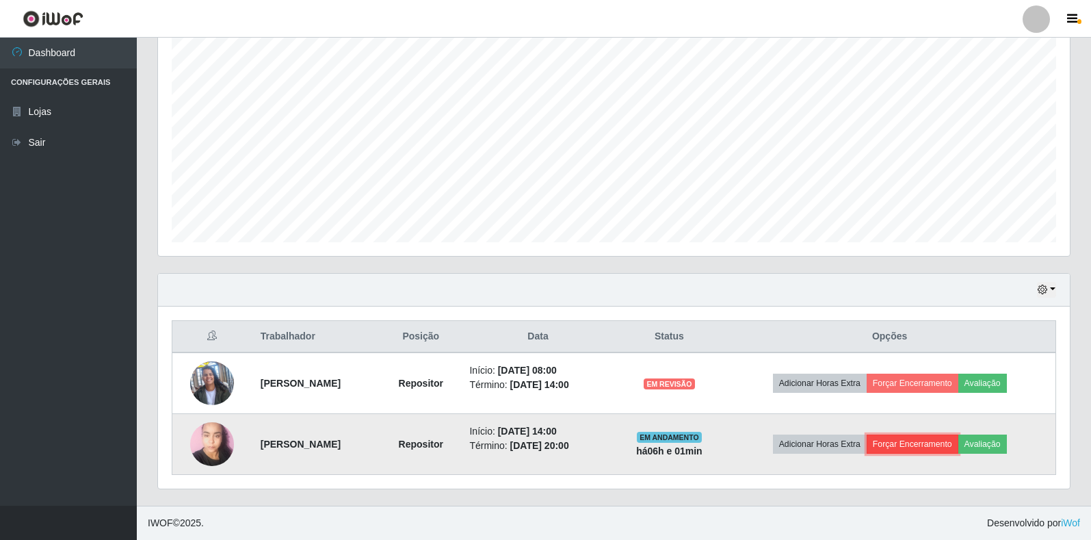
click at [945, 445] on button "Forçar Encerramento" at bounding box center [913, 443] width 92 height 19
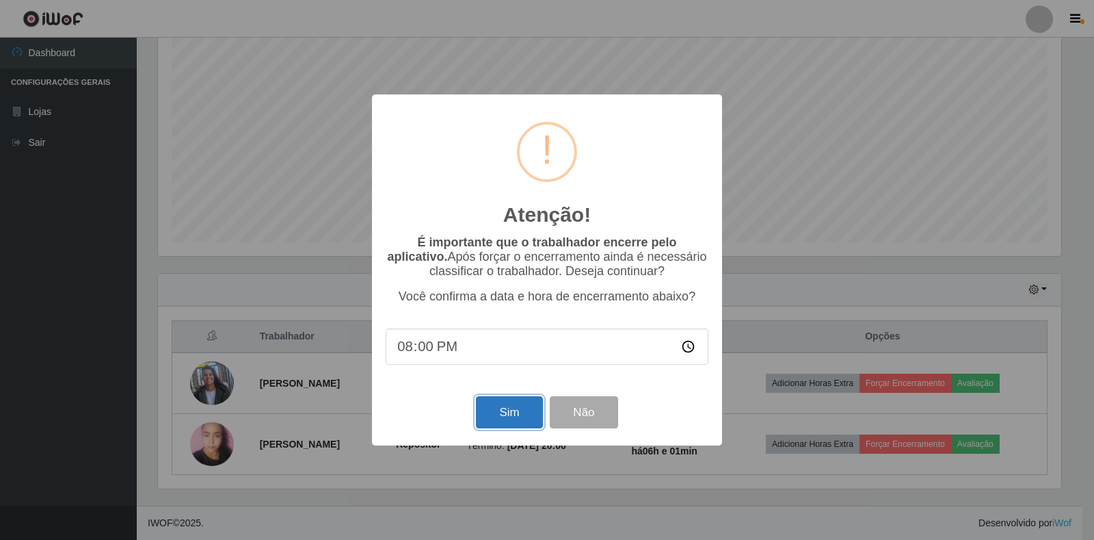
click at [496, 417] on button "Sim" at bounding box center [509, 412] width 66 height 32
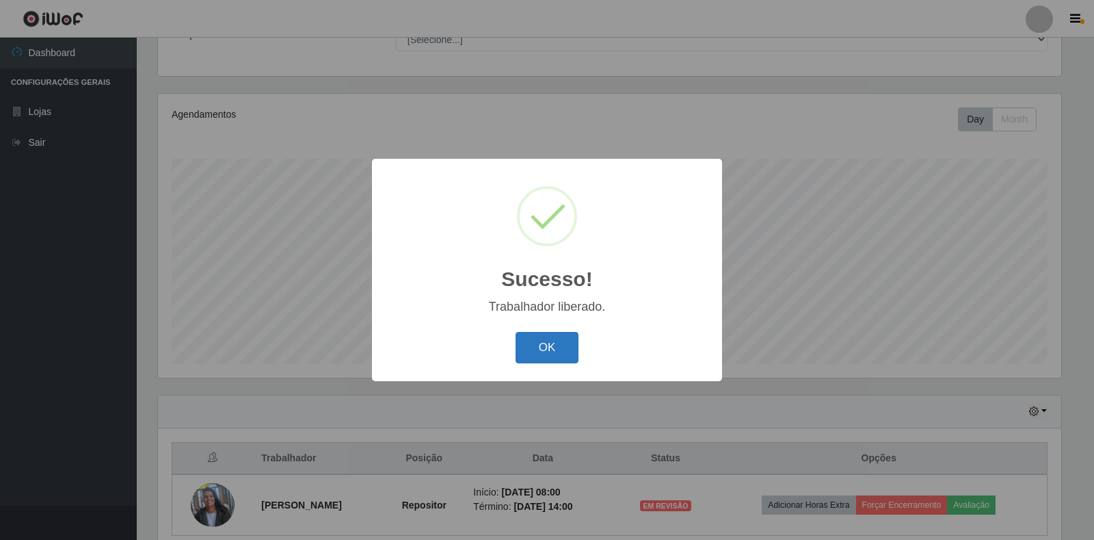
click at [537, 352] on button "OK" at bounding box center [548, 348] width 64 height 32
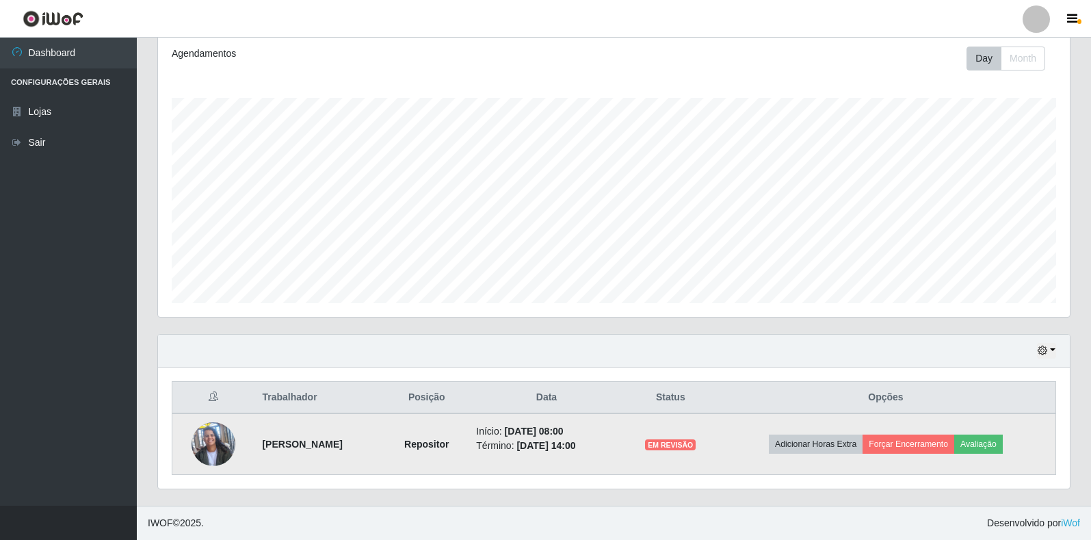
click at [203, 443] on img at bounding box center [214, 444] width 44 height 78
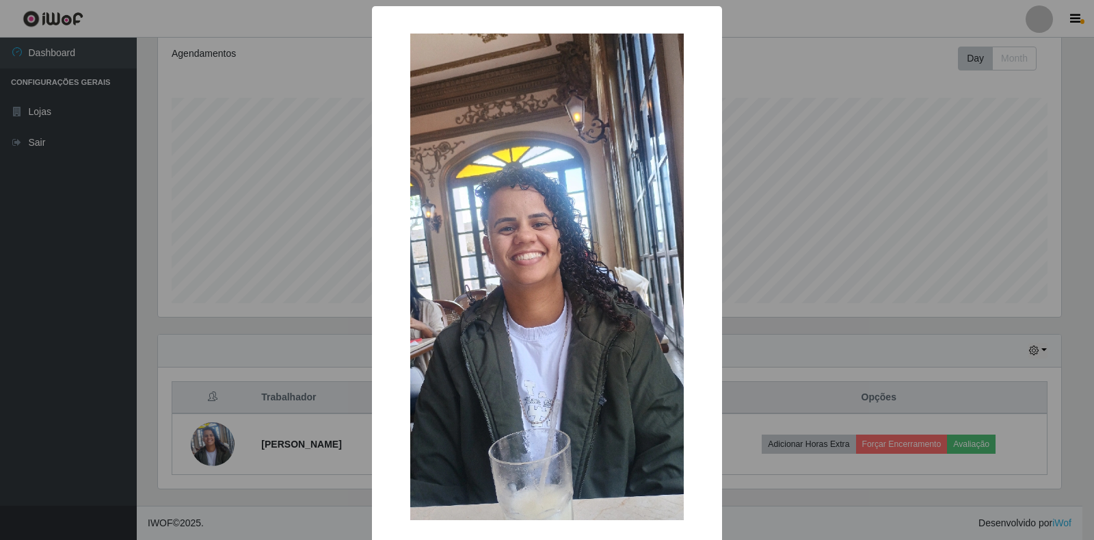
click at [259, 365] on div "× OK Cancel" at bounding box center [547, 270] width 1094 height 540
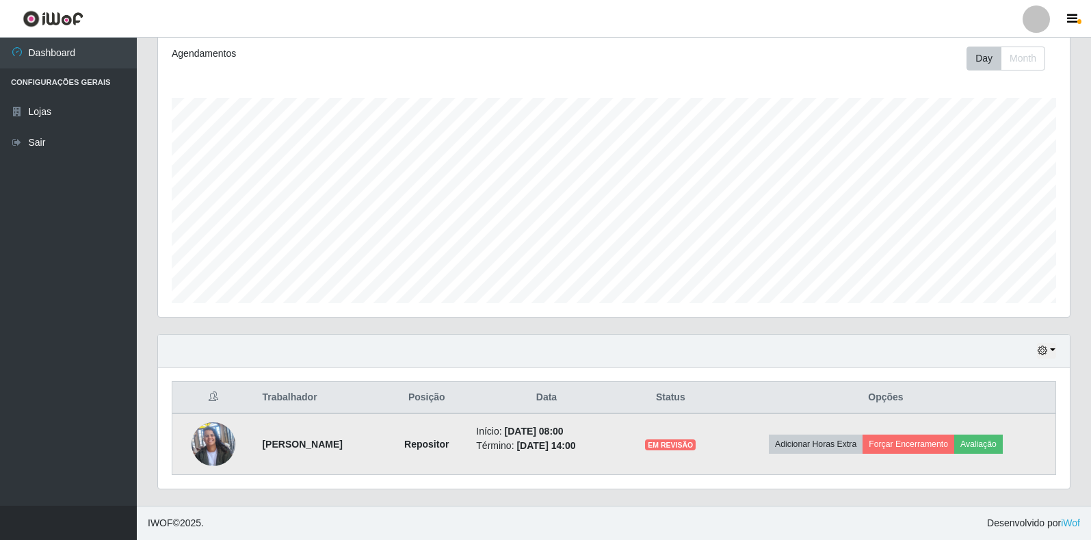
click at [203, 434] on img at bounding box center [214, 444] width 44 height 78
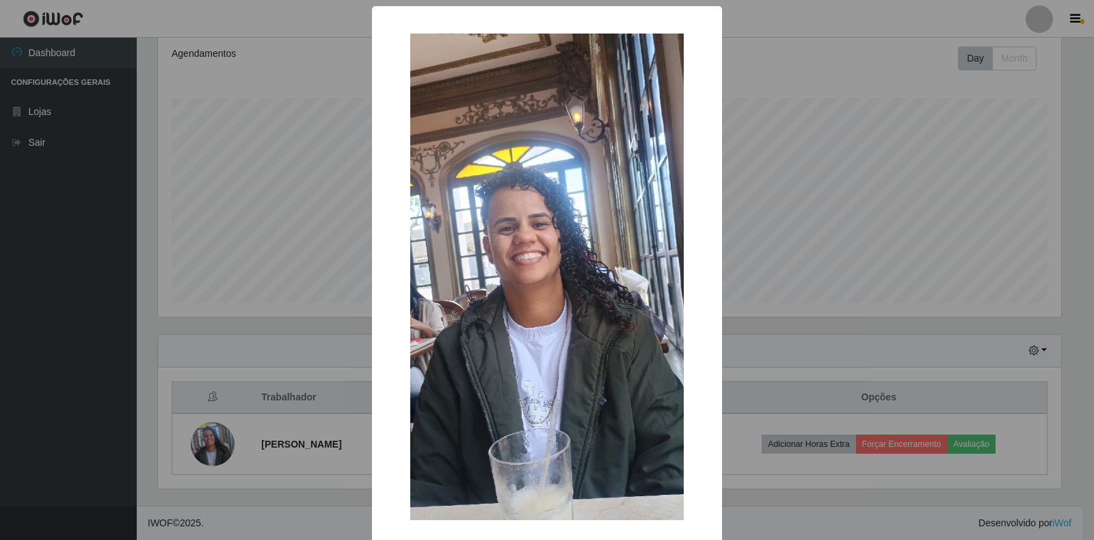
click at [341, 133] on div "× OK Cancel" at bounding box center [547, 270] width 1094 height 540
